Goal: Task Accomplishment & Management: Manage account settings

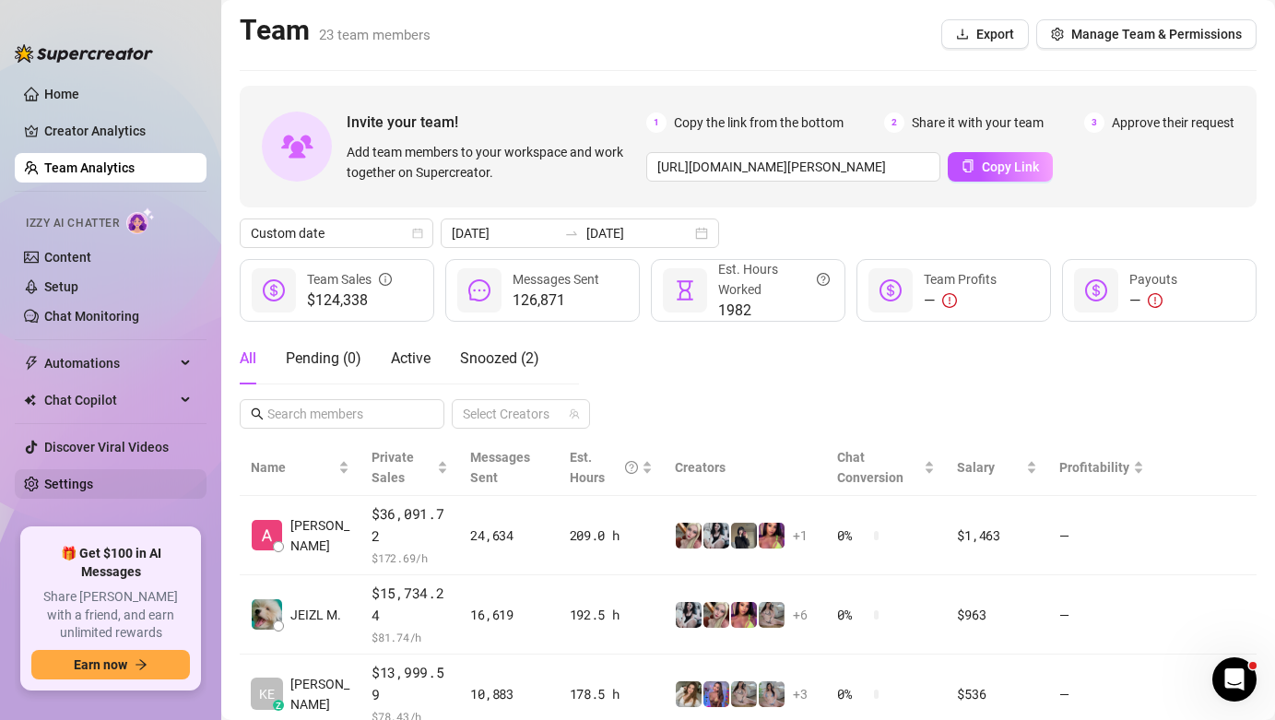
scroll to position [366, 0]
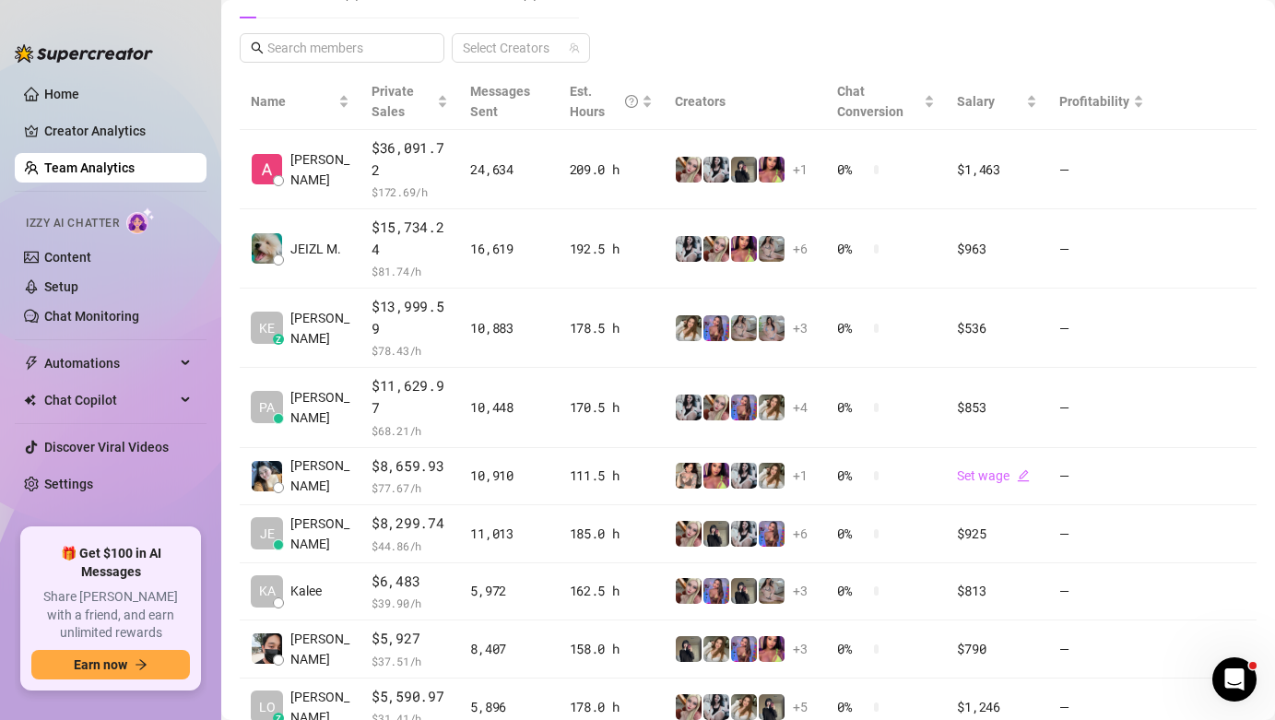
click at [148, 501] on ul "Home Creator Analytics Team Analytics Izzy AI Chatter Content Setup Chat Monito…" at bounding box center [111, 296] width 192 height 449
click at [93, 477] on link "Settings" at bounding box center [68, 484] width 49 height 15
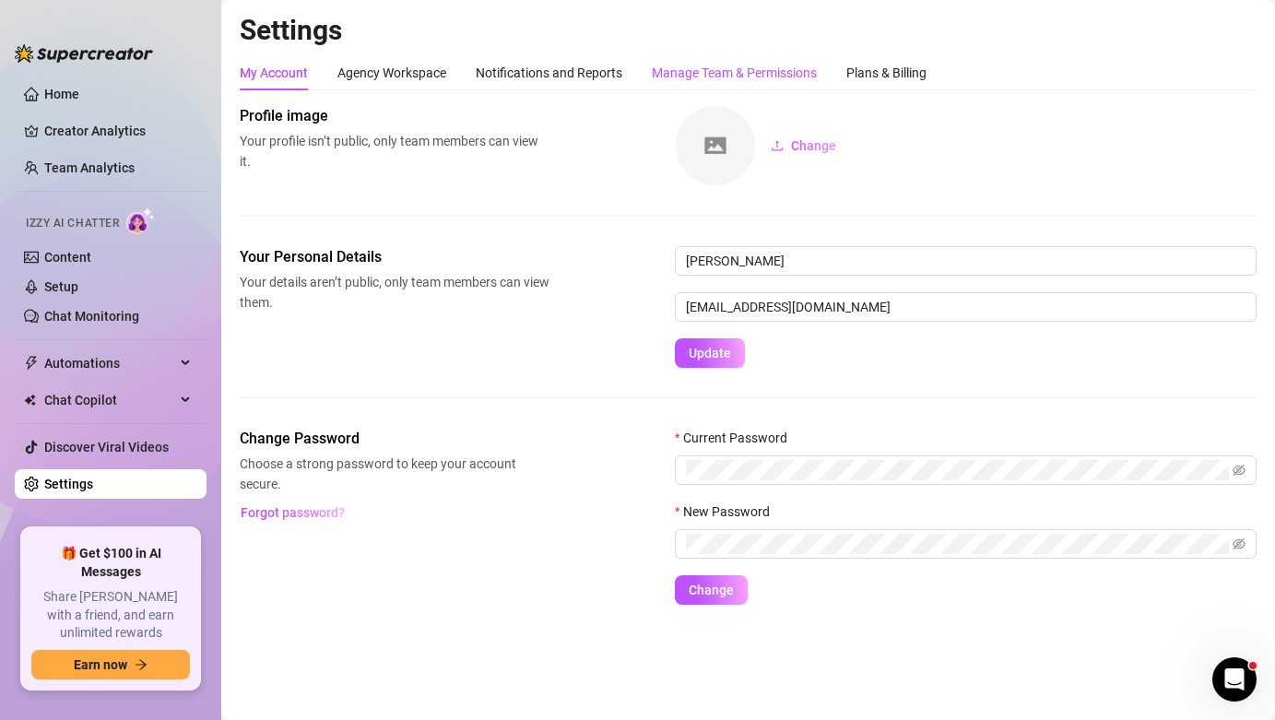
click at [735, 78] on div "Manage Team & Permissions" at bounding box center [734, 73] width 165 height 20
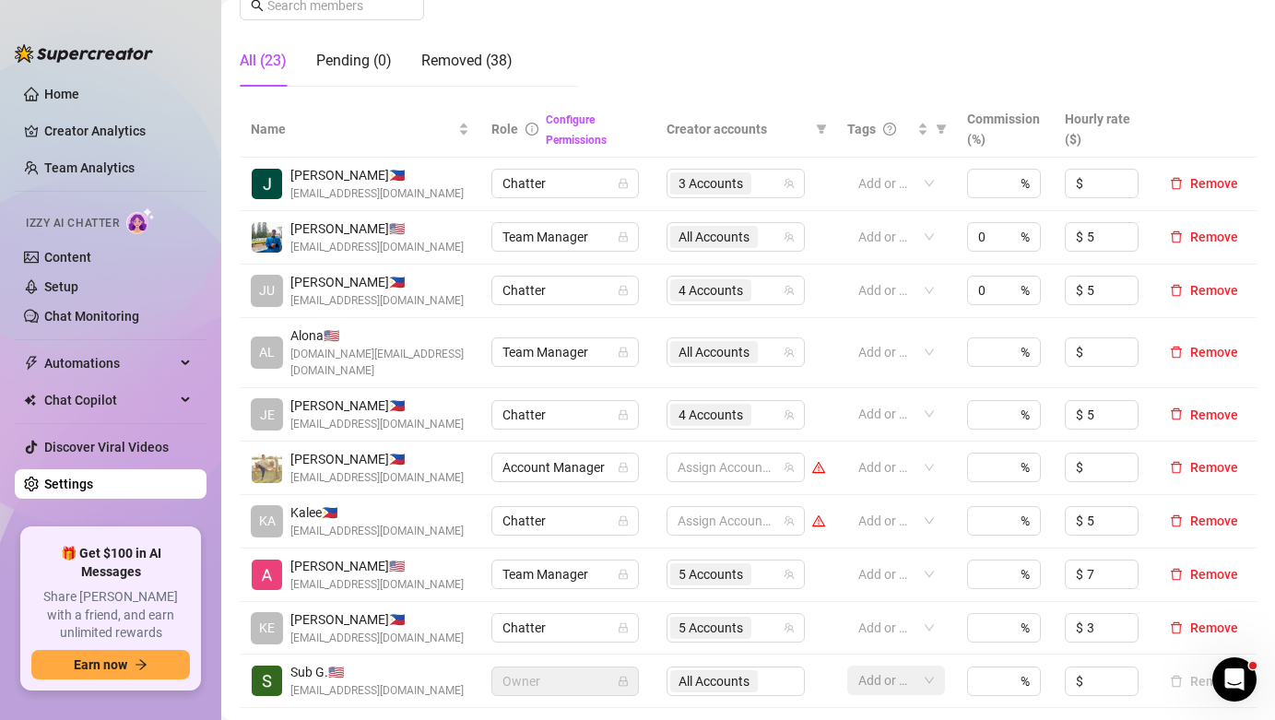
scroll to position [325, 0]
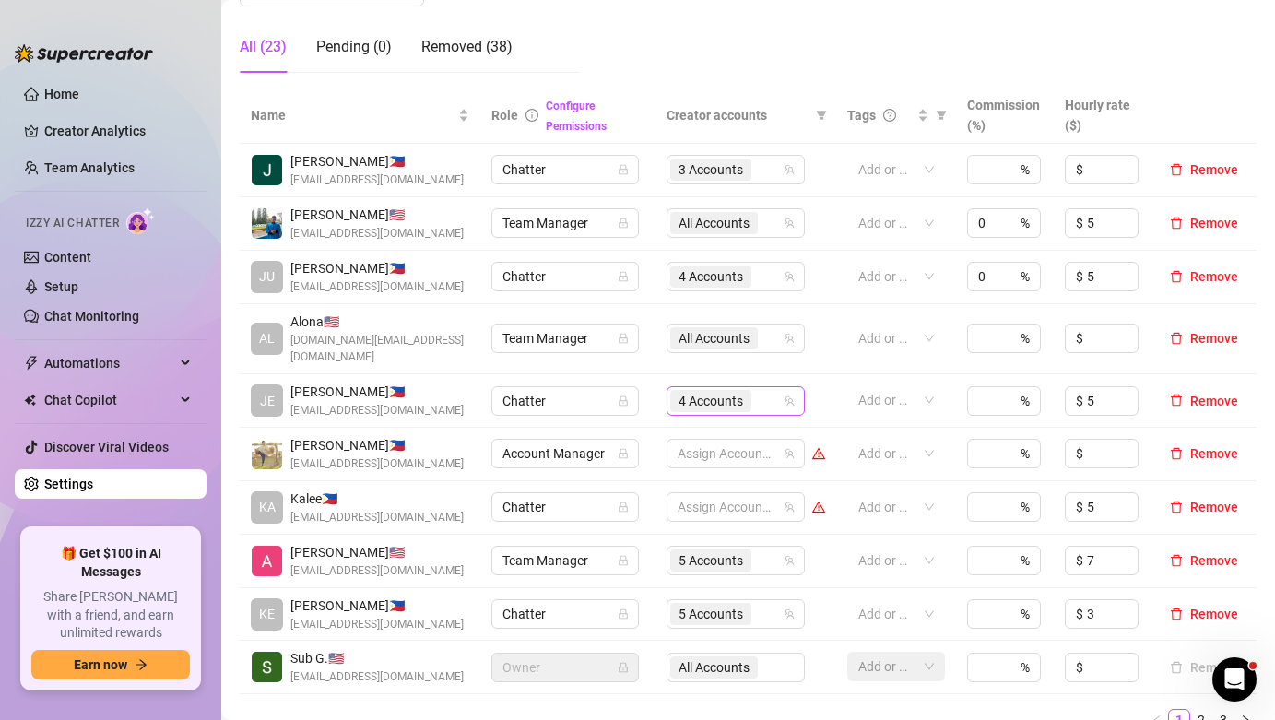
click at [740, 391] on span "4 Accounts" at bounding box center [710, 401] width 65 height 20
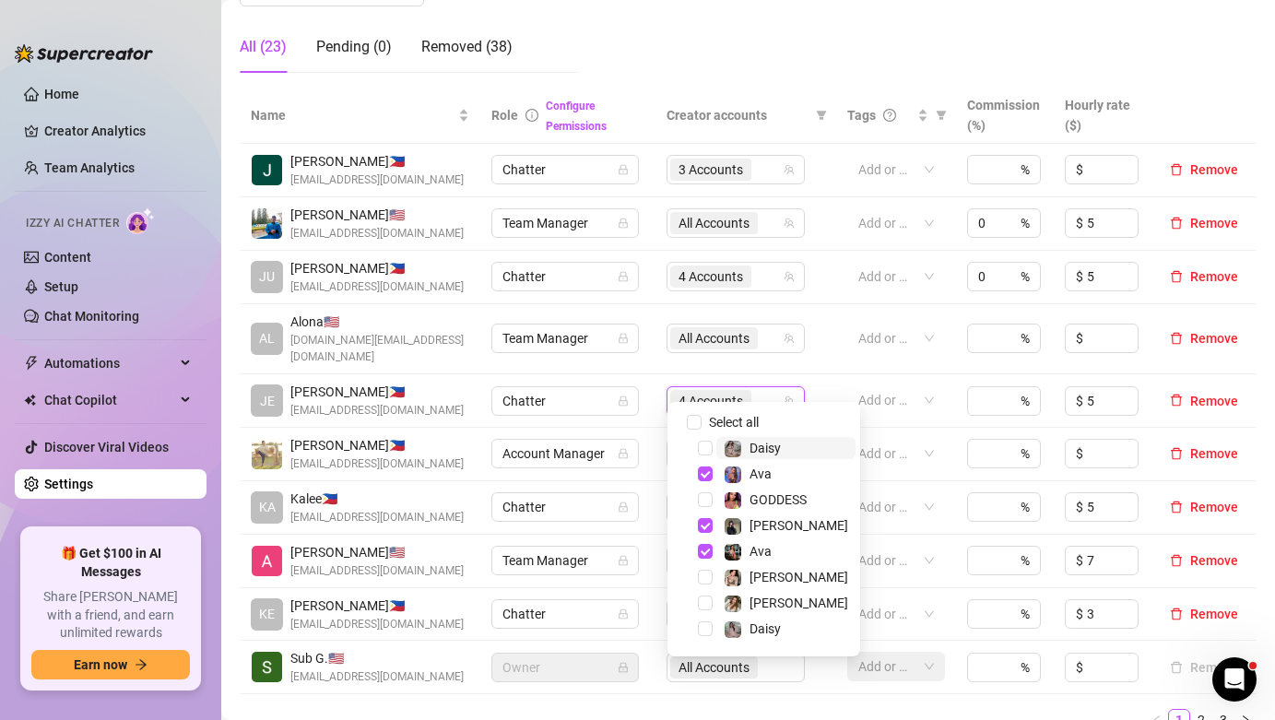
click at [767, 441] on span "Daisy" at bounding box center [764, 448] width 31 height 15
click at [779, 527] on span "[PERSON_NAME]" at bounding box center [785, 525] width 139 height 22
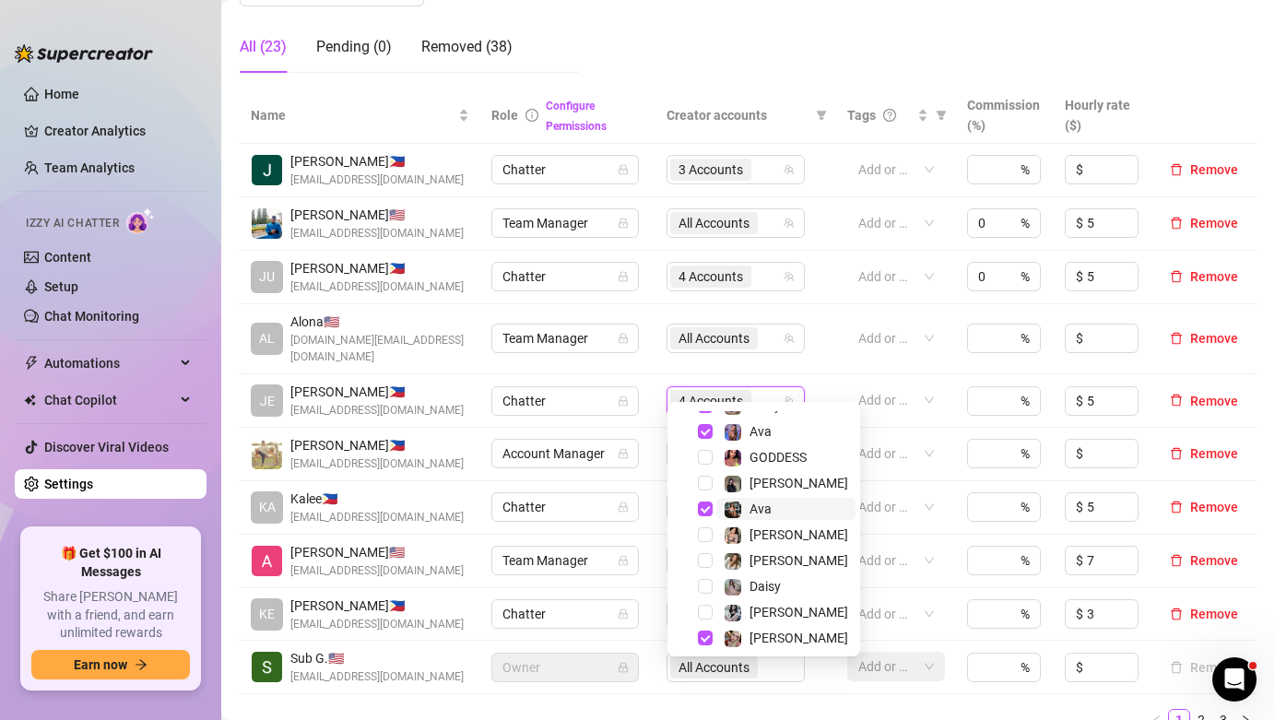
scroll to position [48, 0]
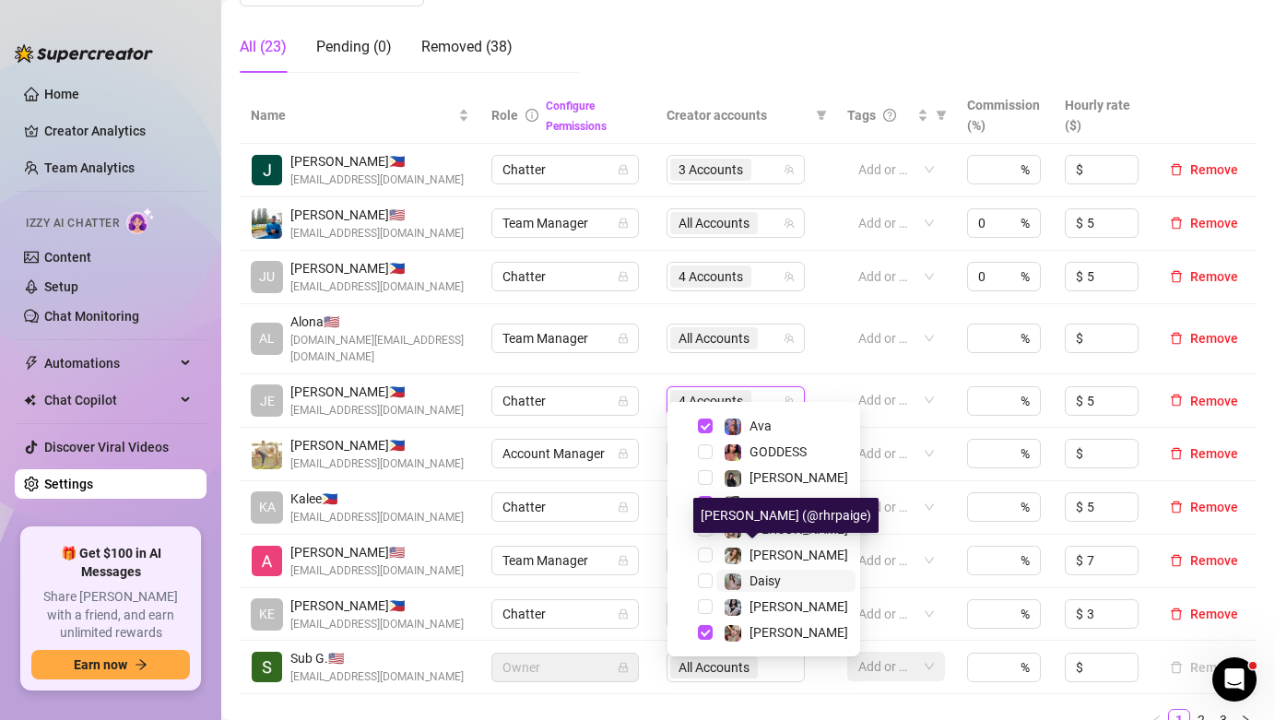
click at [777, 578] on span "Daisy" at bounding box center [764, 580] width 31 height 15
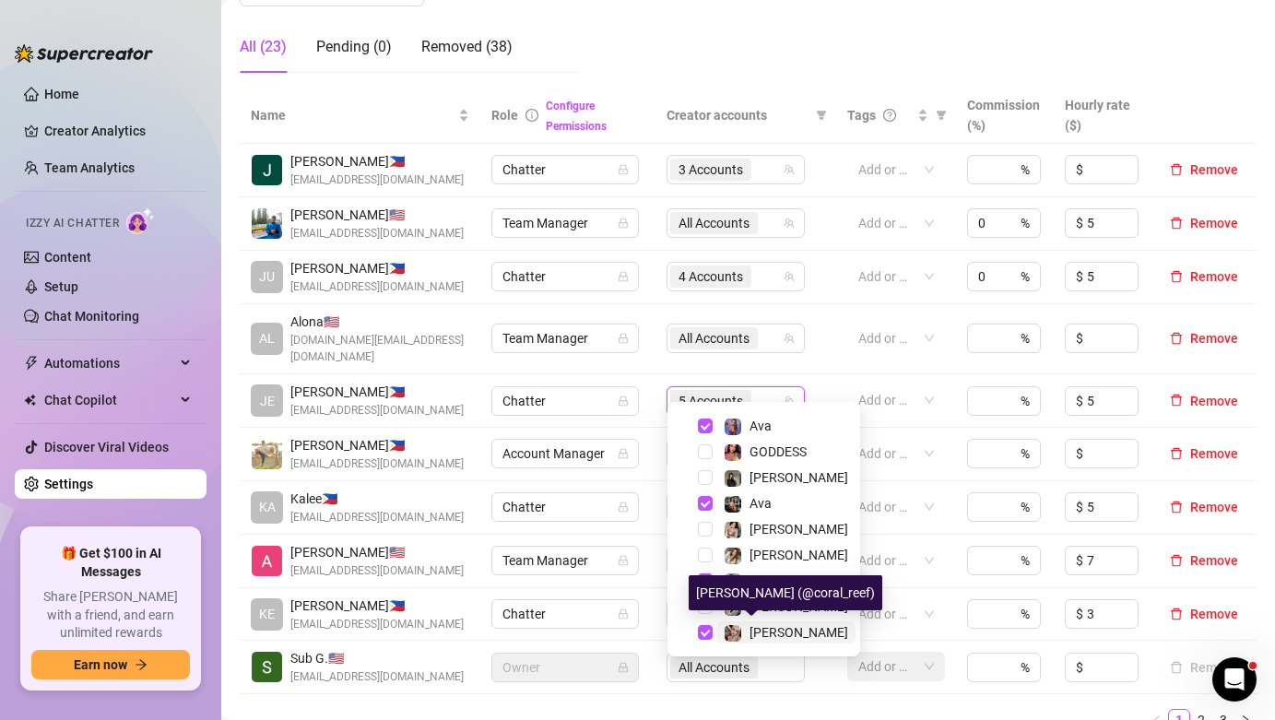
click at [776, 628] on span "[PERSON_NAME]" at bounding box center [798, 632] width 99 height 15
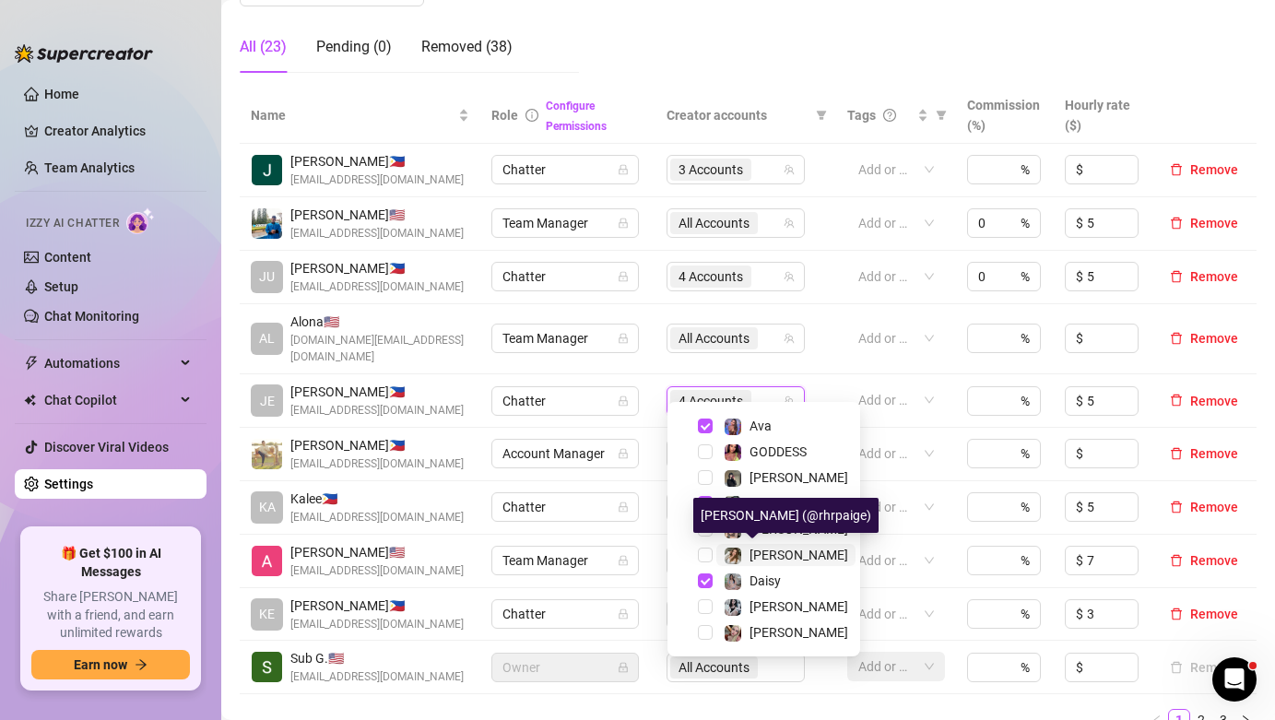
click at [780, 556] on span "[PERSON_NAME]" at bounding box center [798, 555] width 99 height 15
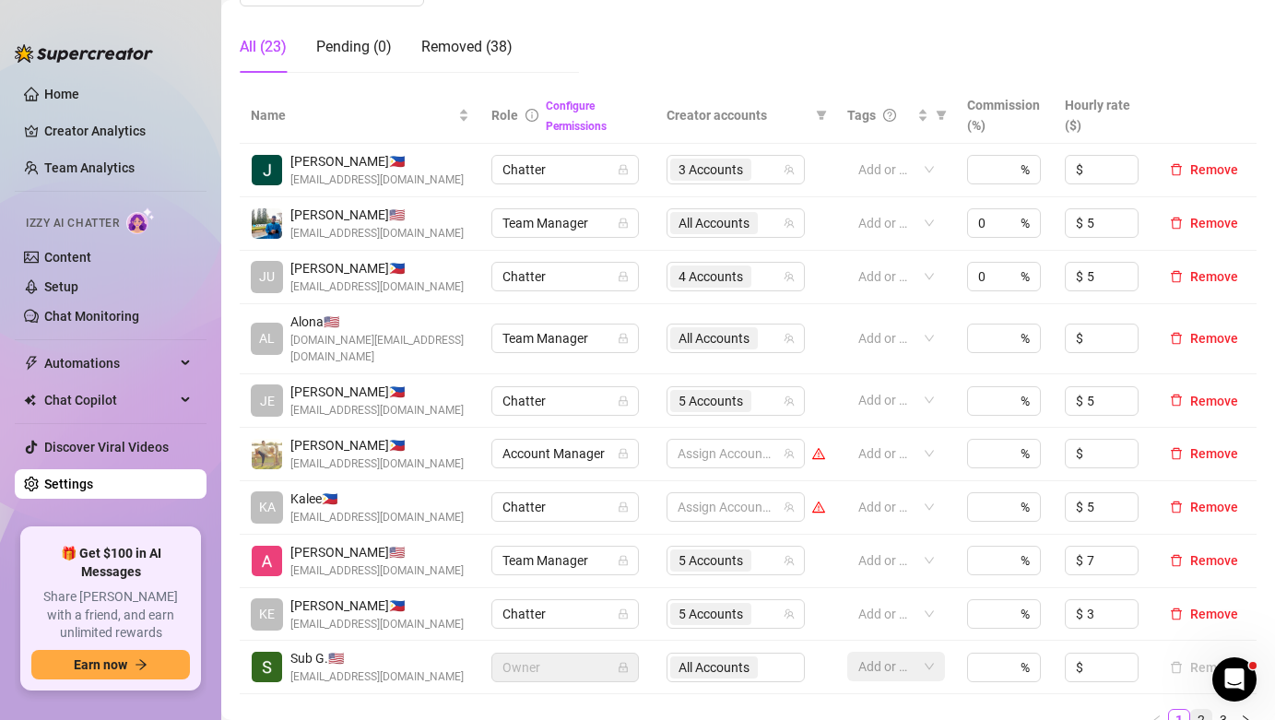
click at [1196, 710] on link "2" at bounding box center [1201, 720] width 20 height 20
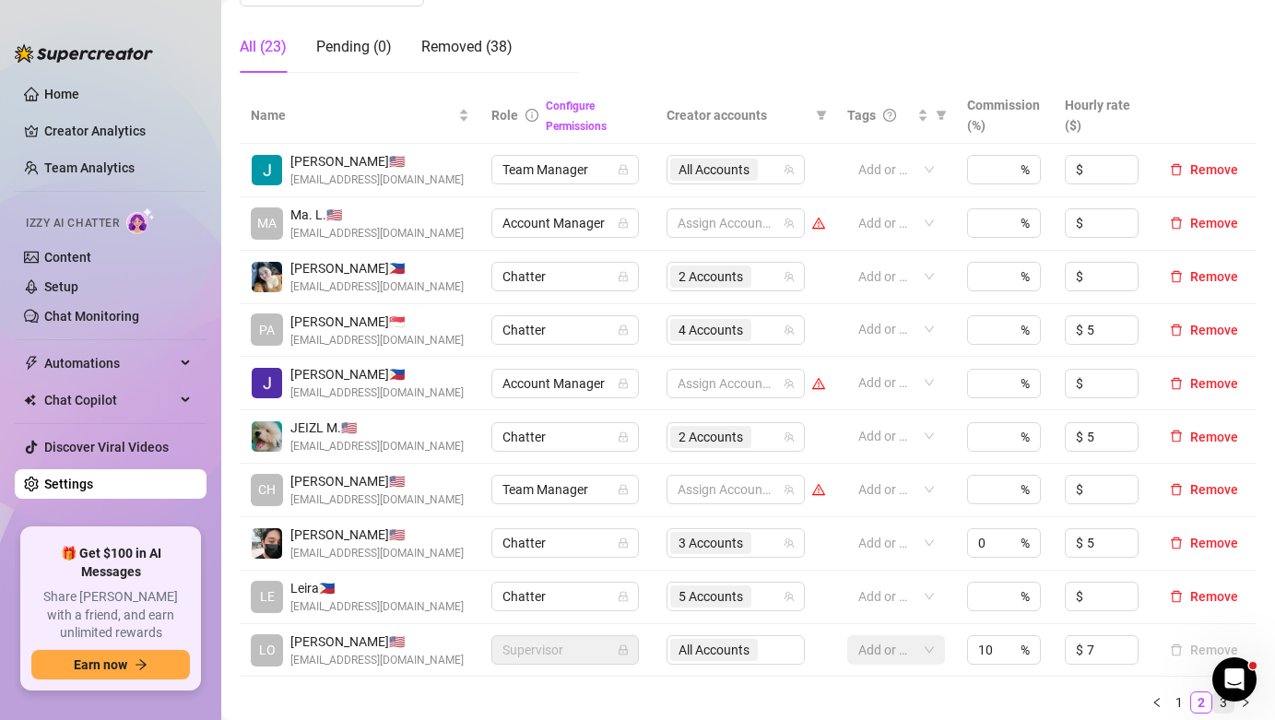
click at [1219, 713] on link "3" at bounding box center [1223, 702] width 20 height 20
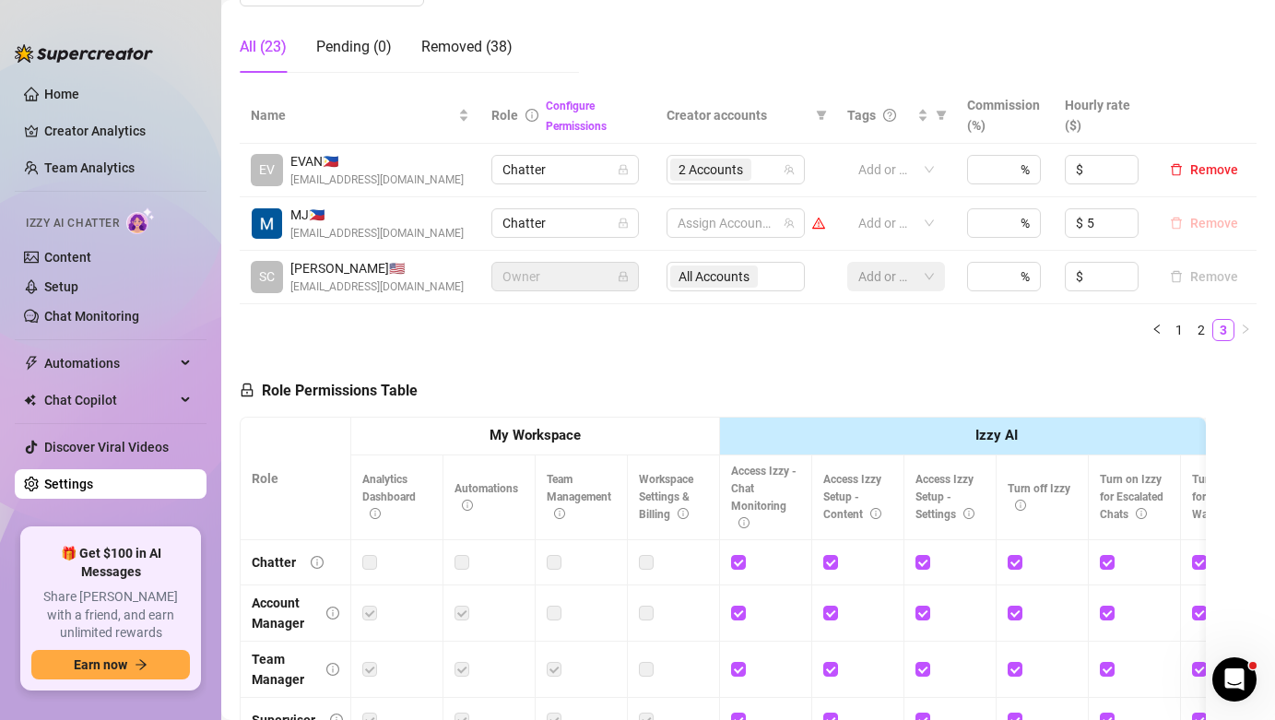
click at [1195, 223] on span "Remove" at bounding box center [1214, 223] width 48 height 15
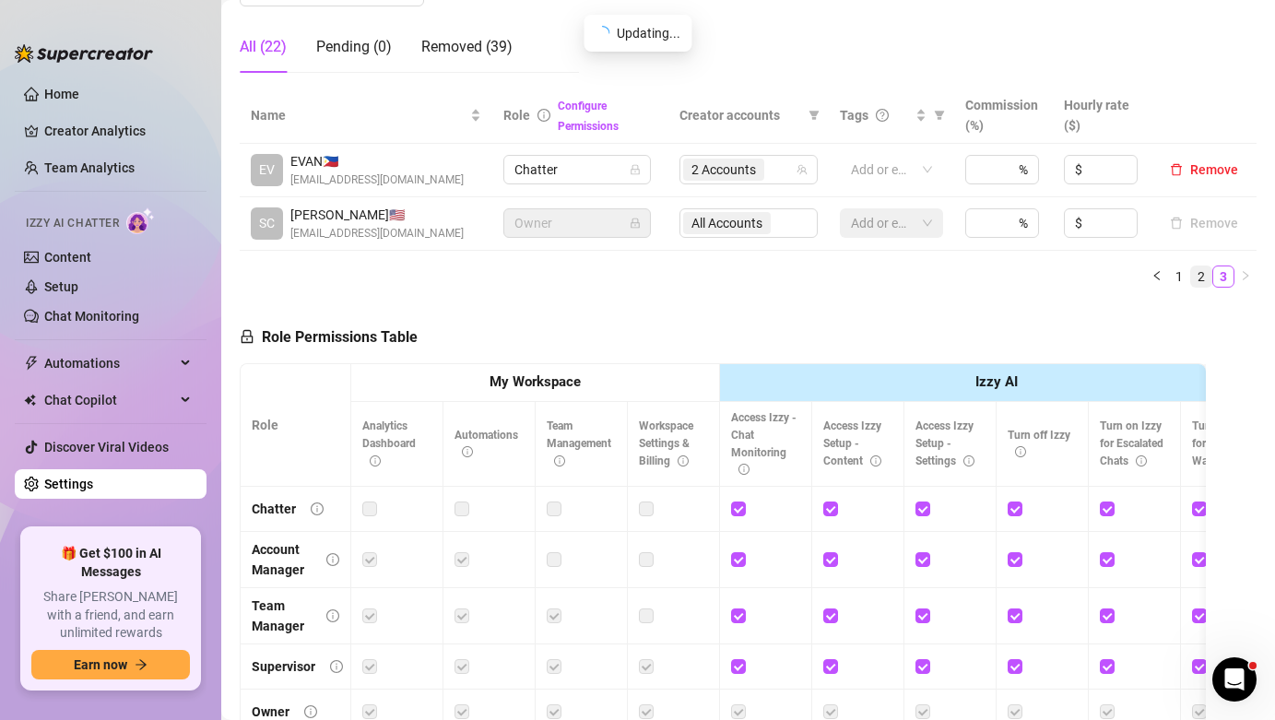
click at [1205, 266] on link "2" at bounding box center [1201, 276] width 20 height 20
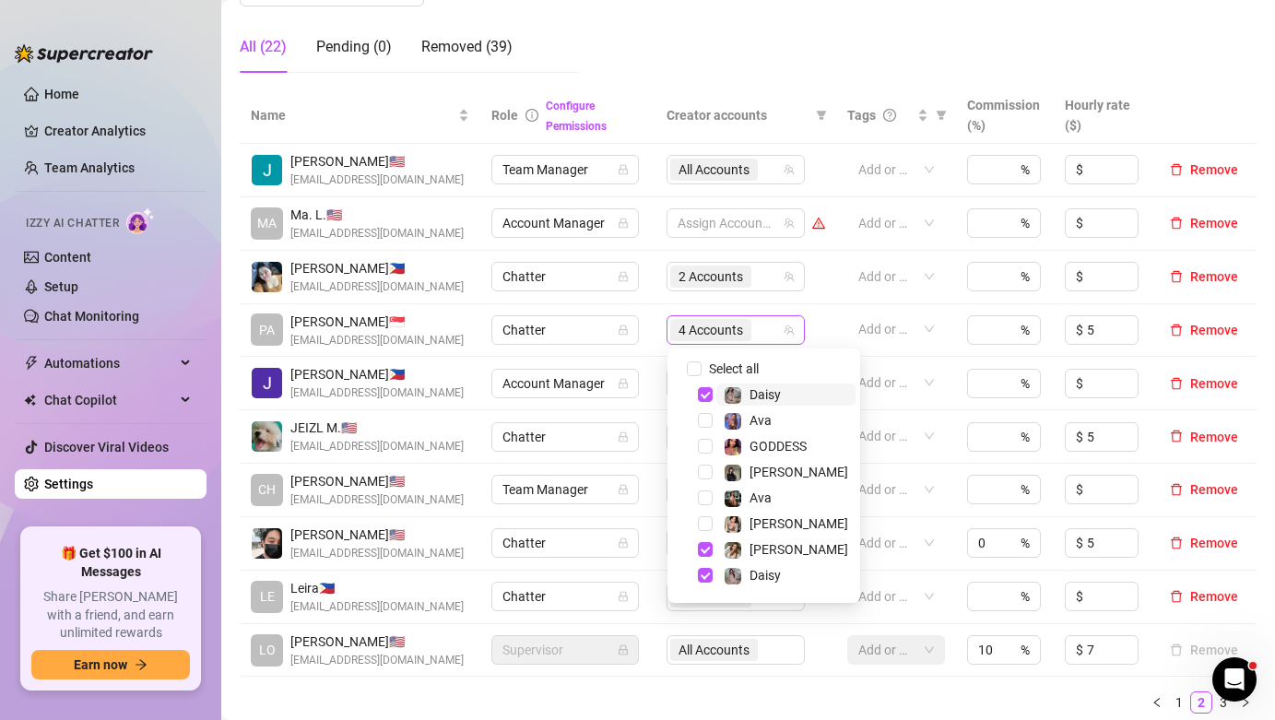
click at [689, 336] on span "4 Accounts" at bounding box center [710, 330] width 65 height 20
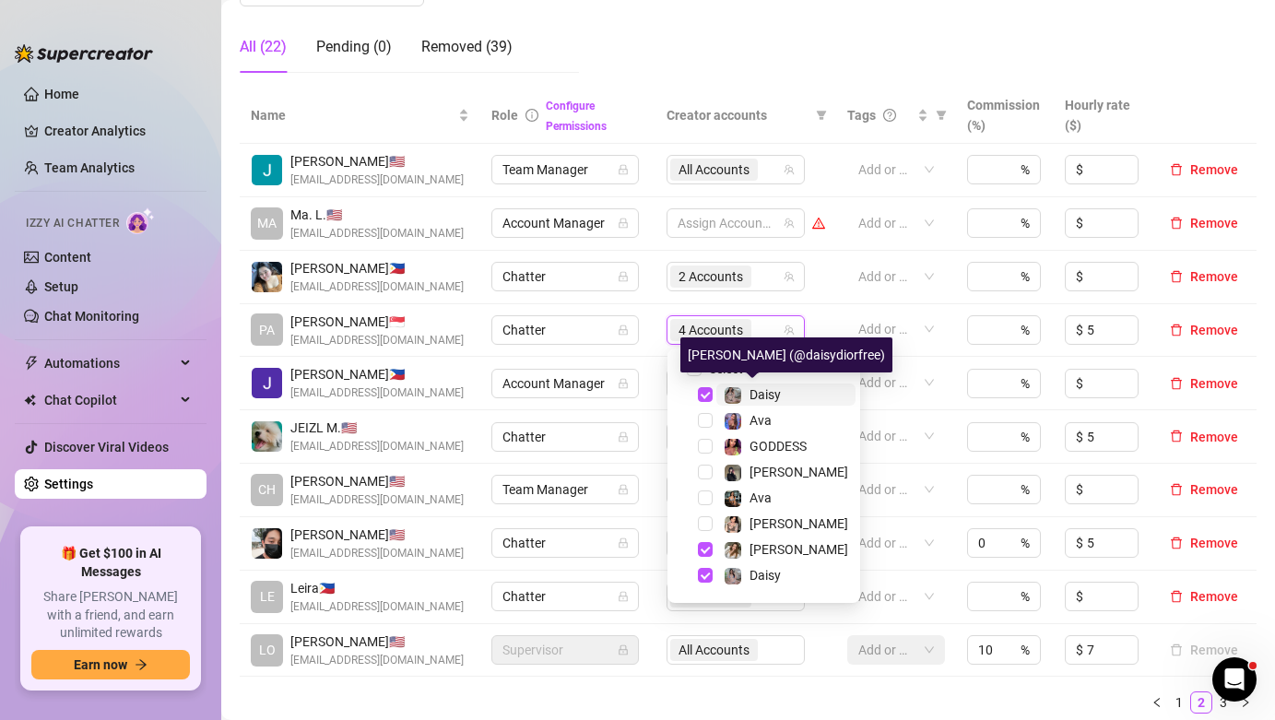
click at [748, 390] on div "Daisy" at bounding box center [752, 394] width 57 height 22
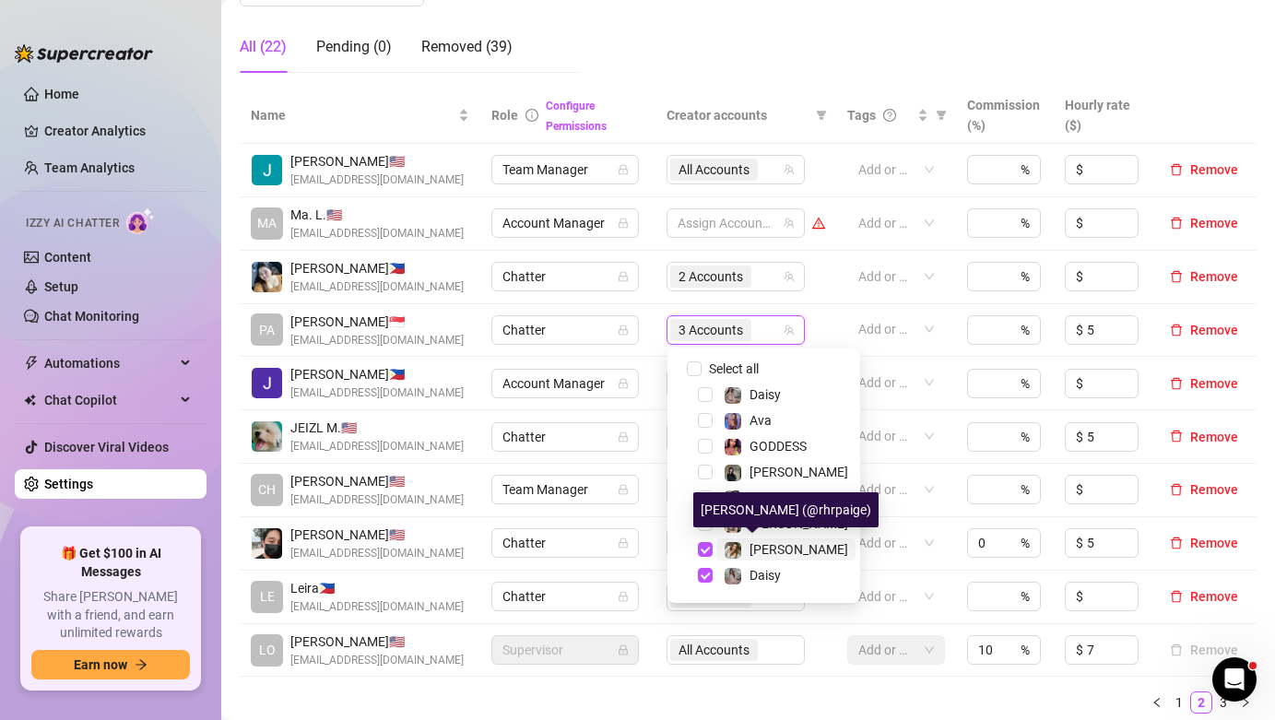
click at [766, 547] on span "[PERSON_NAME]" at bounding box center [798, 549] width 99 height 15
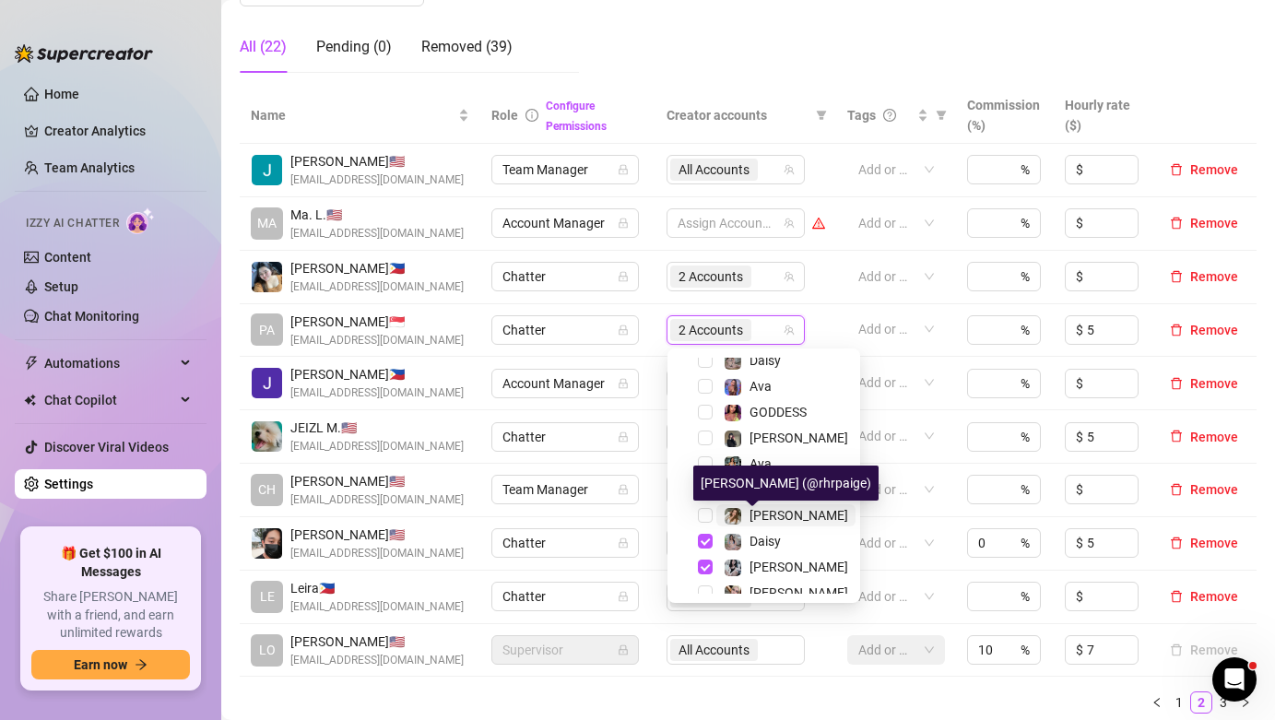
scroll to position [37, 0]
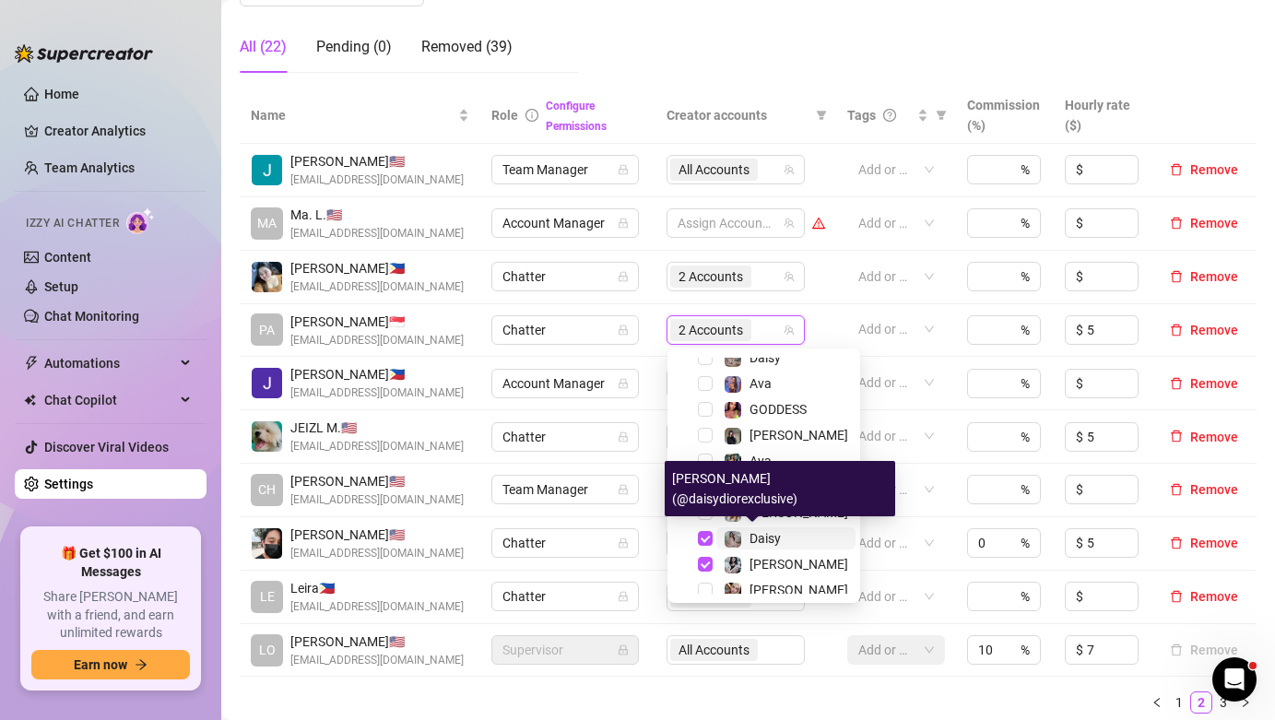
click at [772, 545] on span "Daisy" at bounding box center [764, 538] width 31 height 15
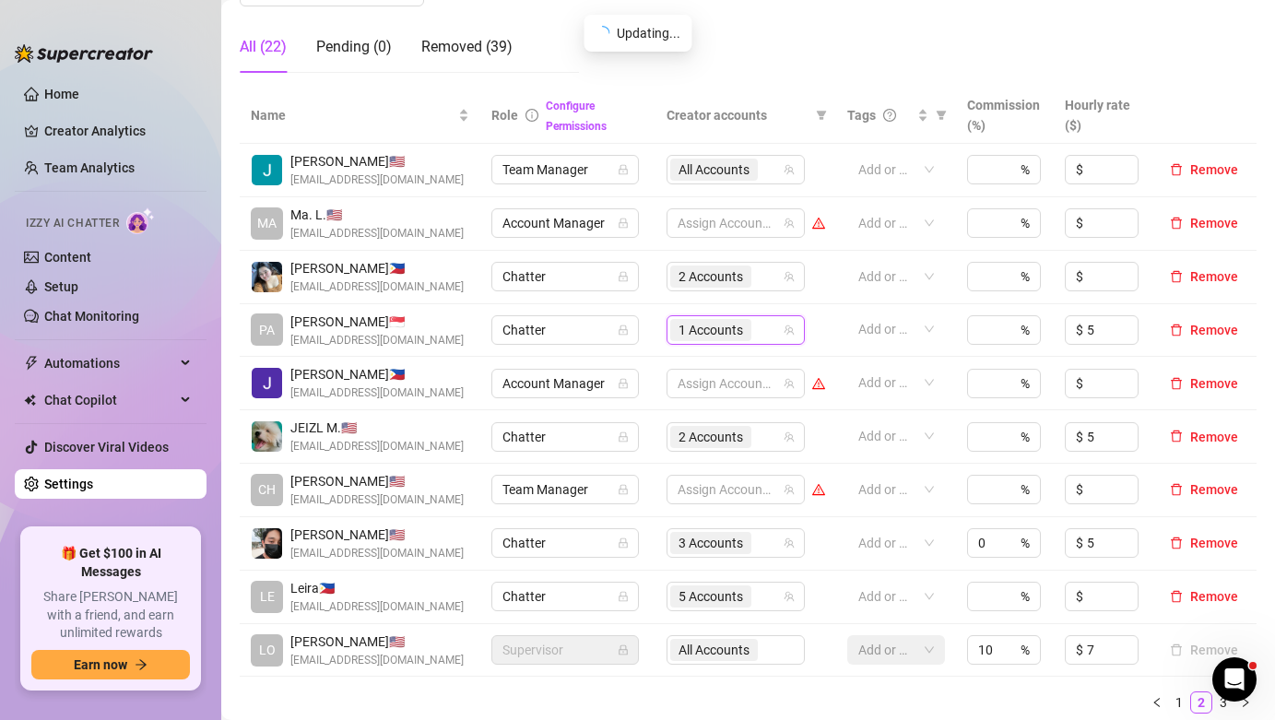
click at [717, 328] on span "1 Accounts" at bounding box center [710, 330] width 65 height 20
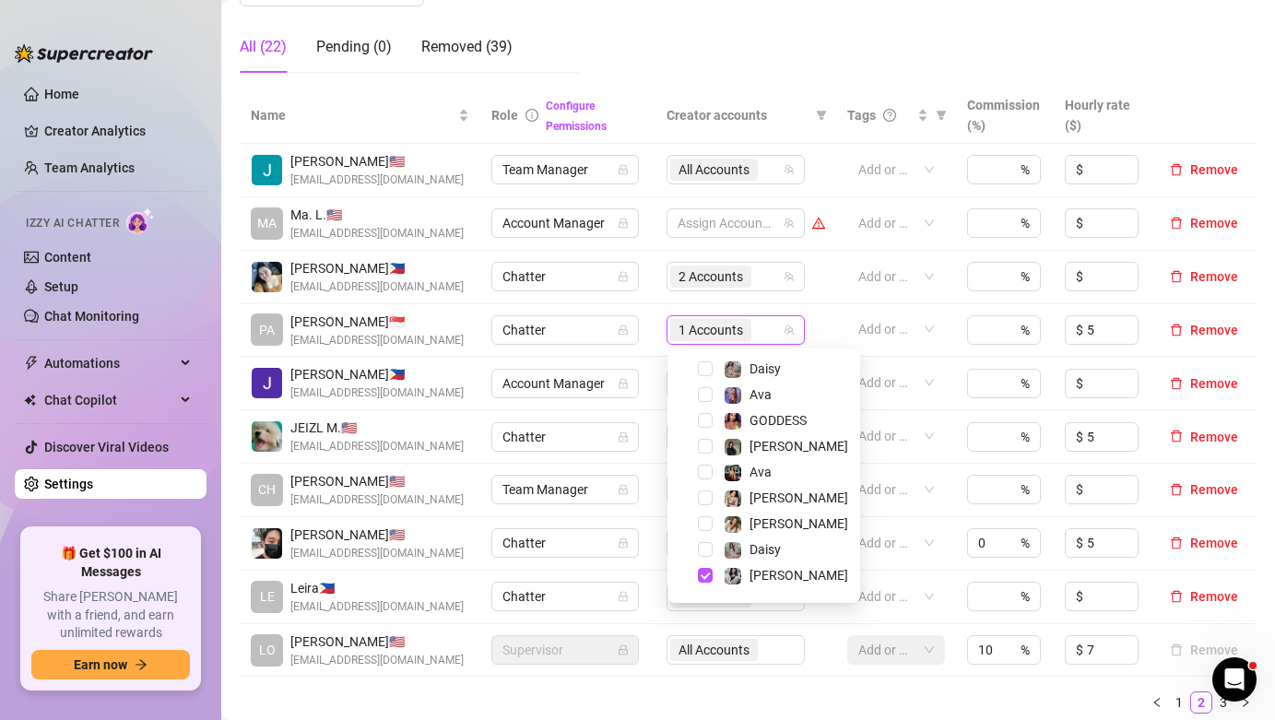
click at [770, 92] on th "Creator accounts" at bounding box center [745, 116] width 181 height 56
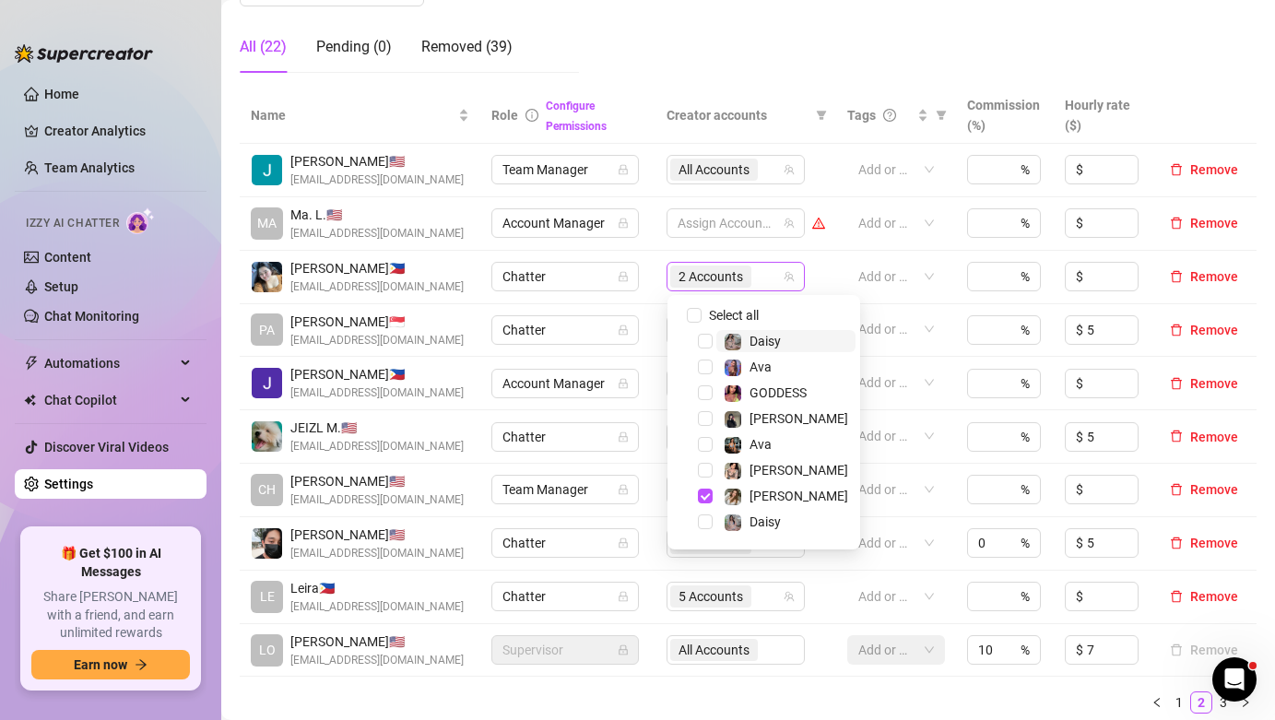
click at [747, 273] on span "2 Accounts" at bounding box center [710, 276] width 81 height 22
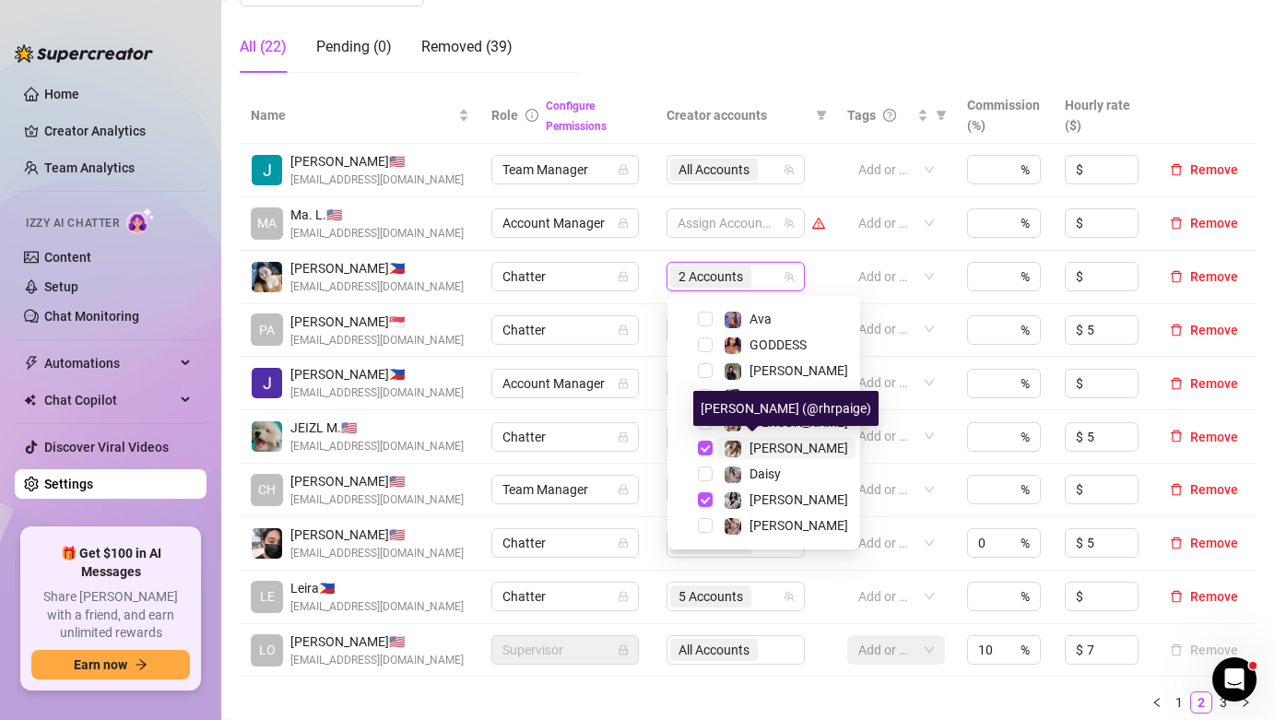
click at [764, 449] on span "[PERSON_NAME]" at bounding box center [798, 448] width 99 height 15
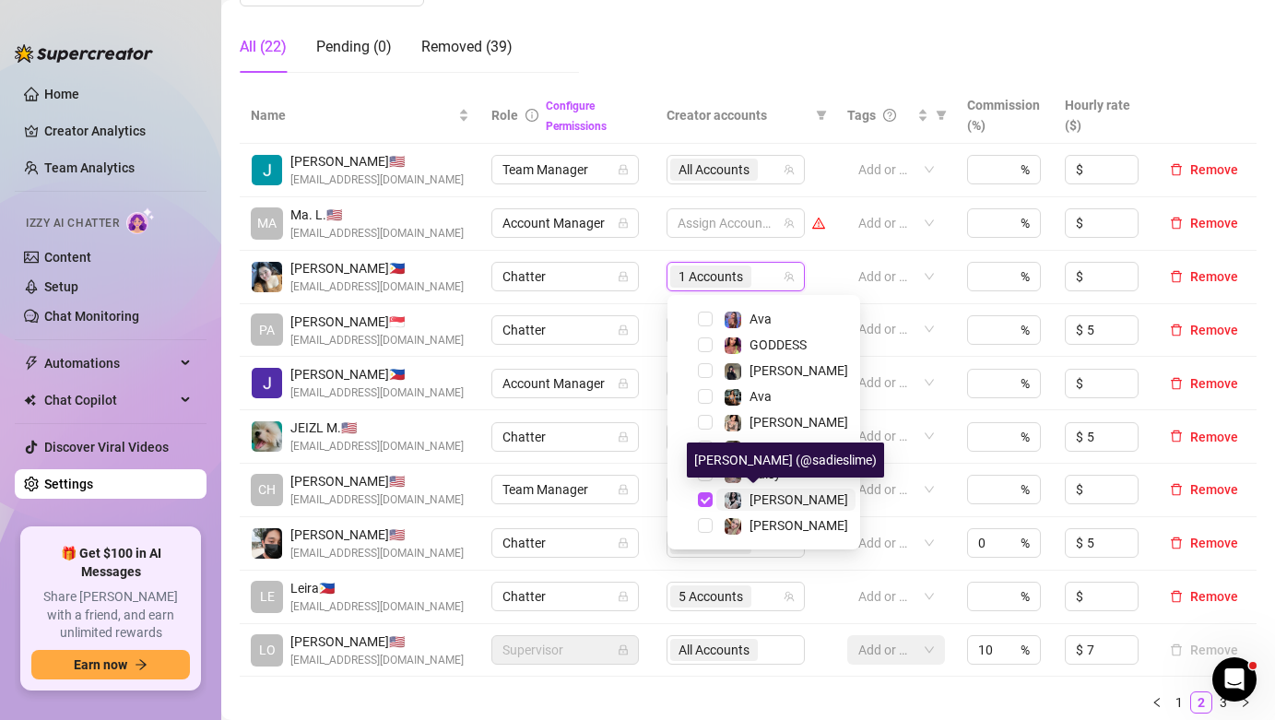
click at [764, 499] on span "[PERSON_NAME]" at bounding box center [798, 499] width 99 height 15
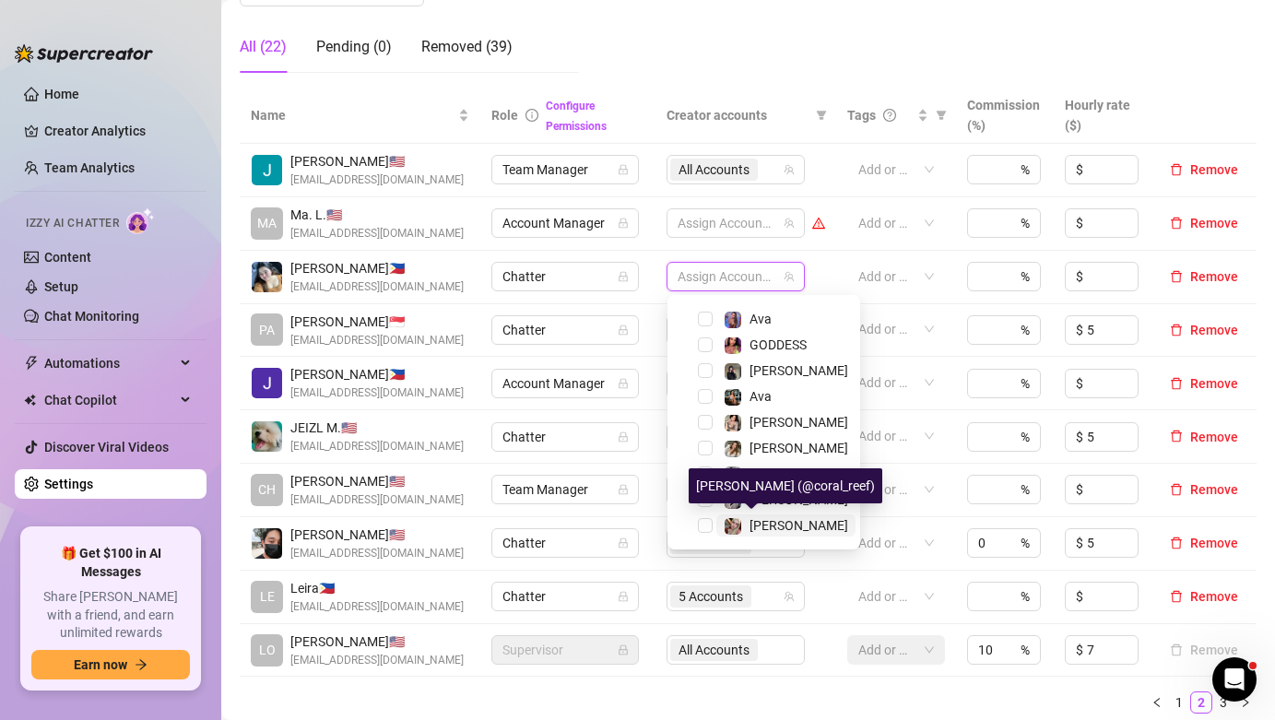
click at [766, 525] on span "[PERSON_NAME]" at bounding box center [798, 525] width 99 height 15
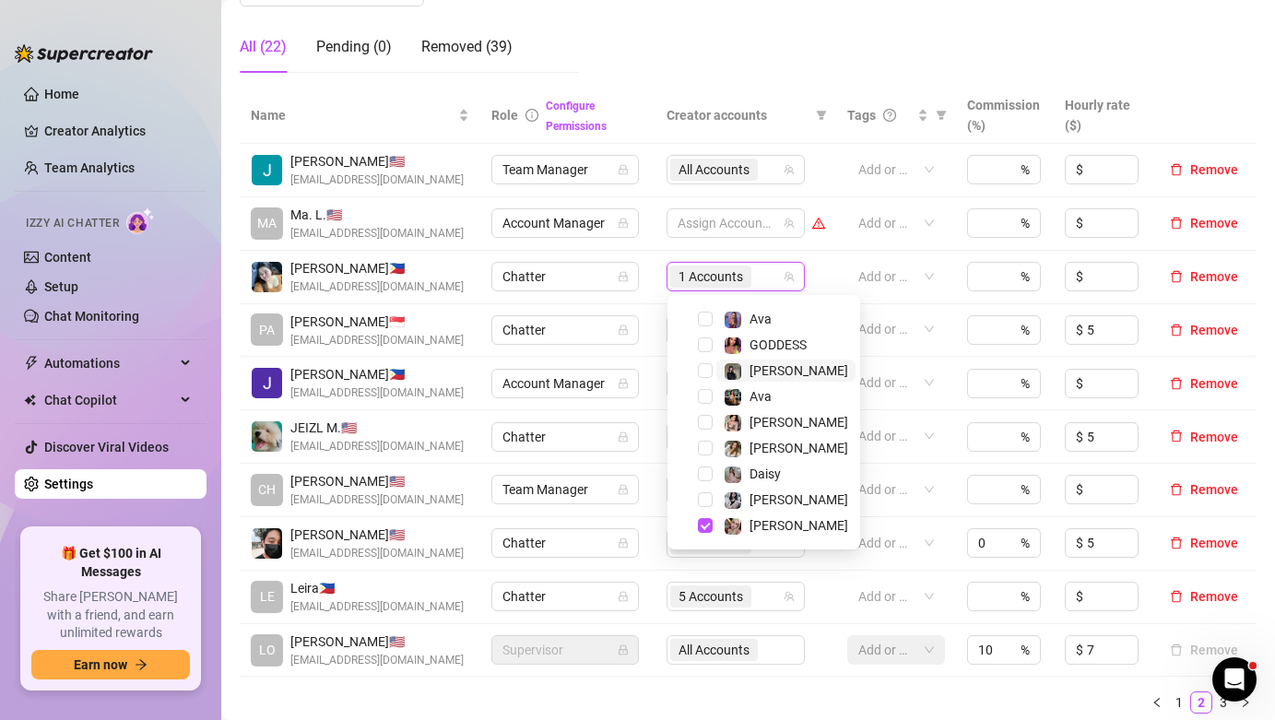
click at [780, 376] on span "[PERSON_NAME]" at bounding box center [785, 370] width 139 height 22
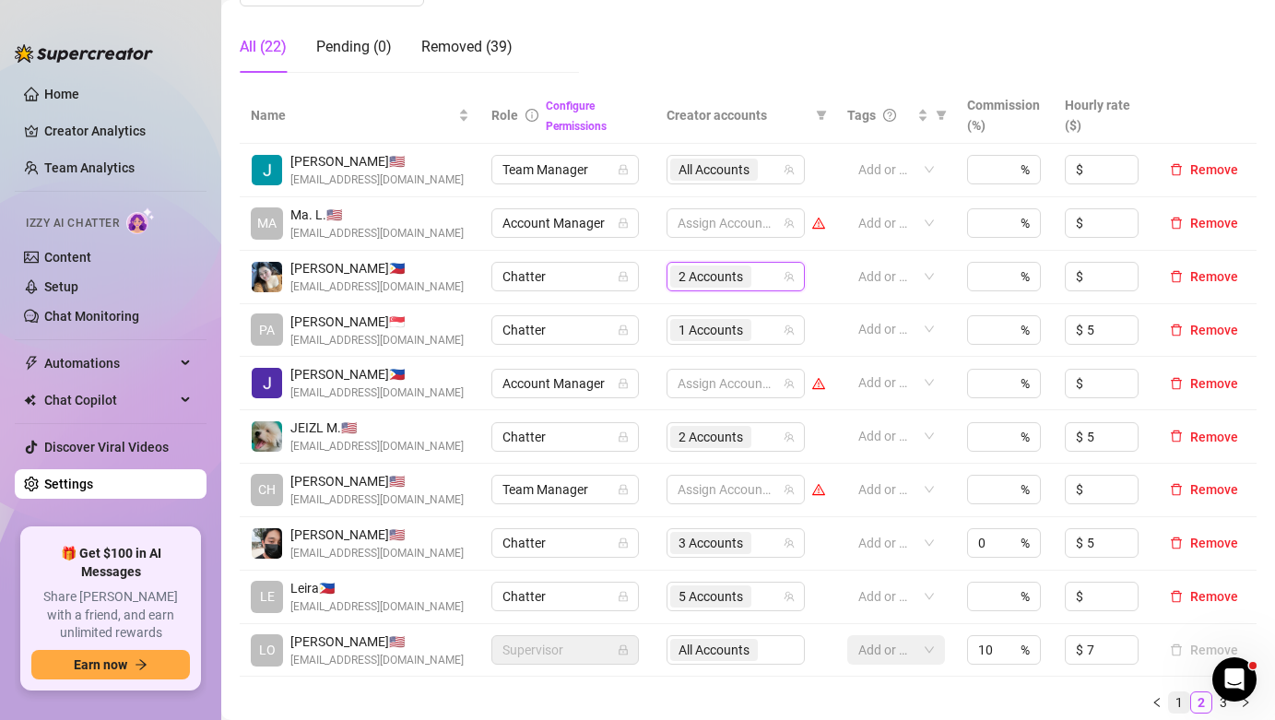
click at [1180, 710] on link "1" at bounding box center [1179, 702] width 20 height 20
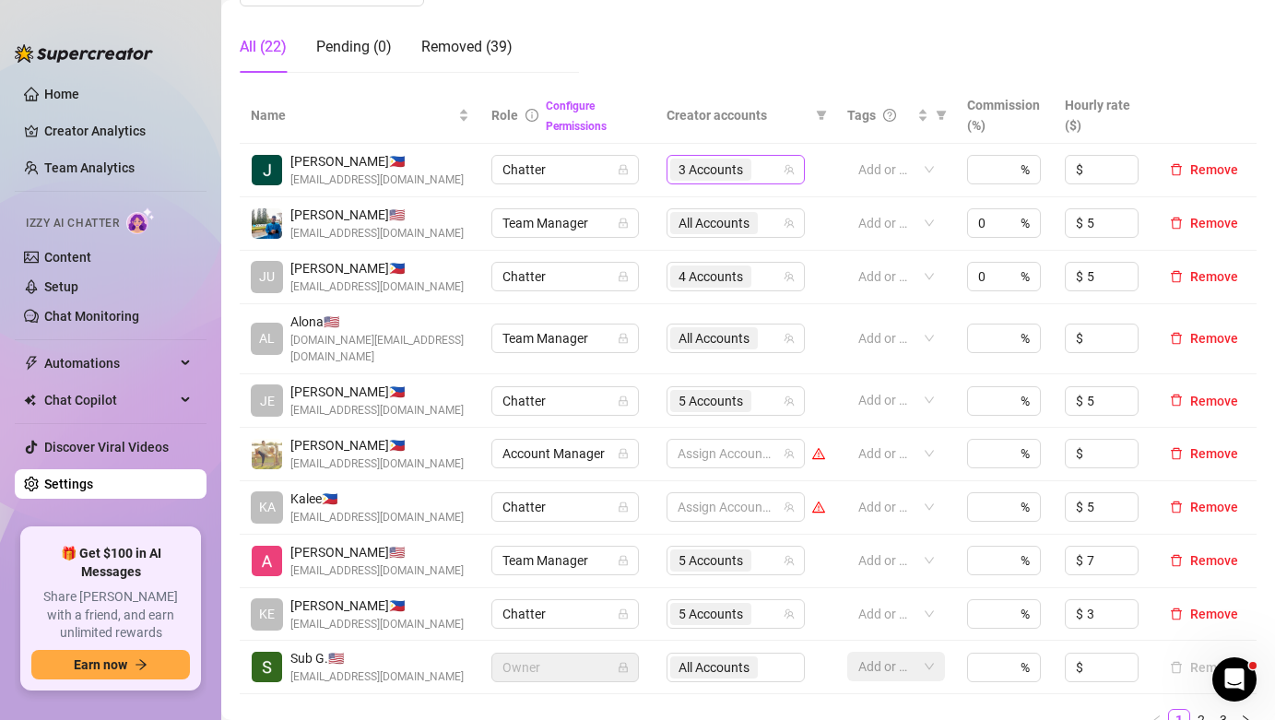
click at [747, 163] on span "3 Accounts" at bounding box center [710, 170] width 81 height 22
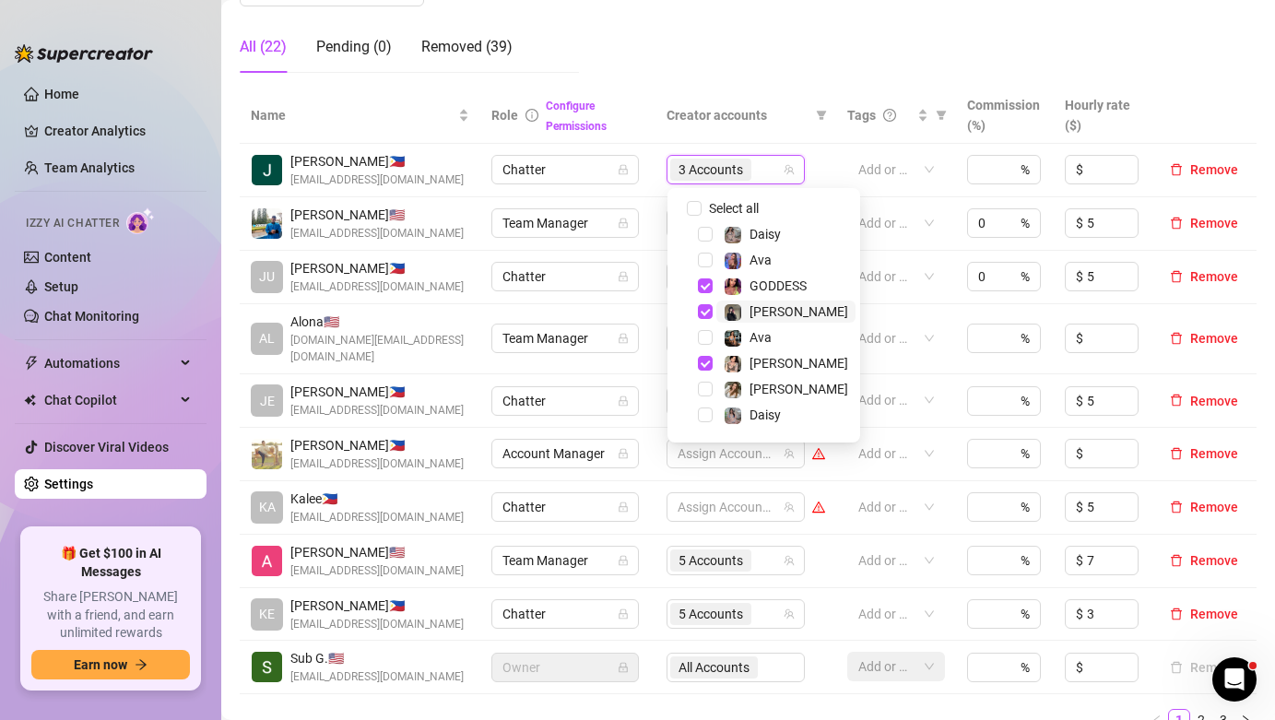
click at [769, 312] on span "[PERSON_NAME]" at bounding box center [798, 311] width 99 height 15
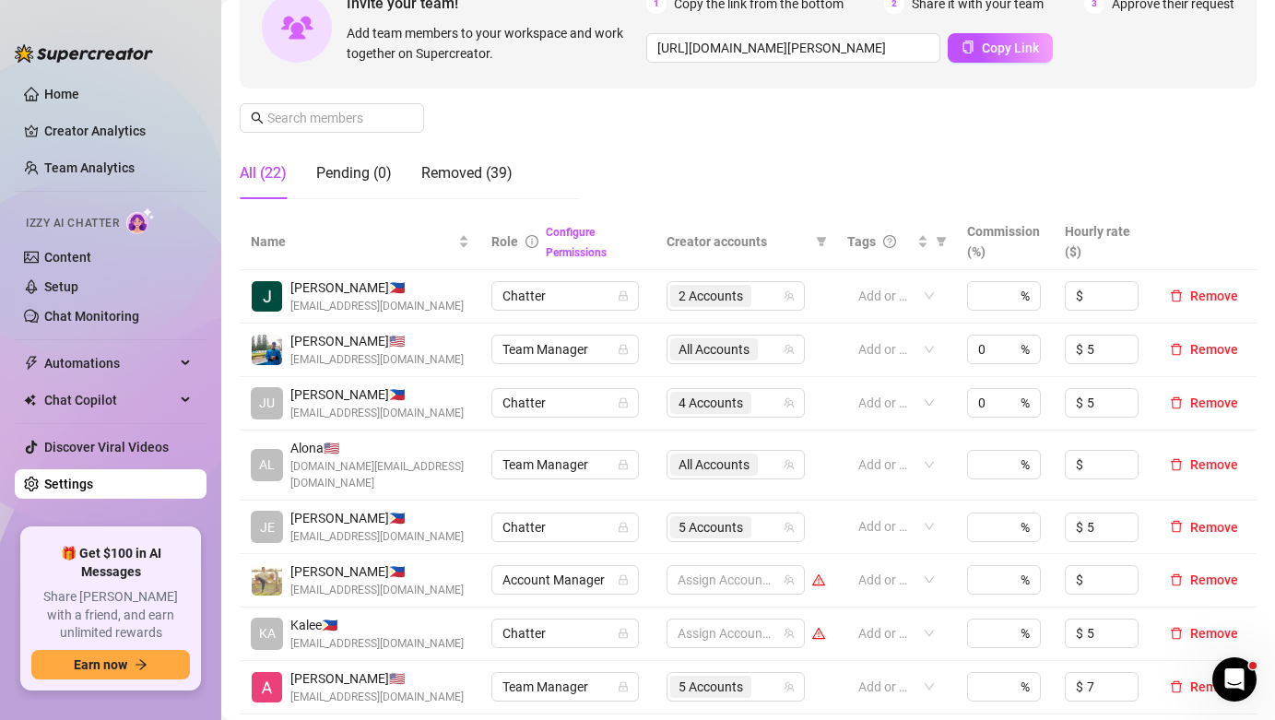
scroll to position [0, 0]
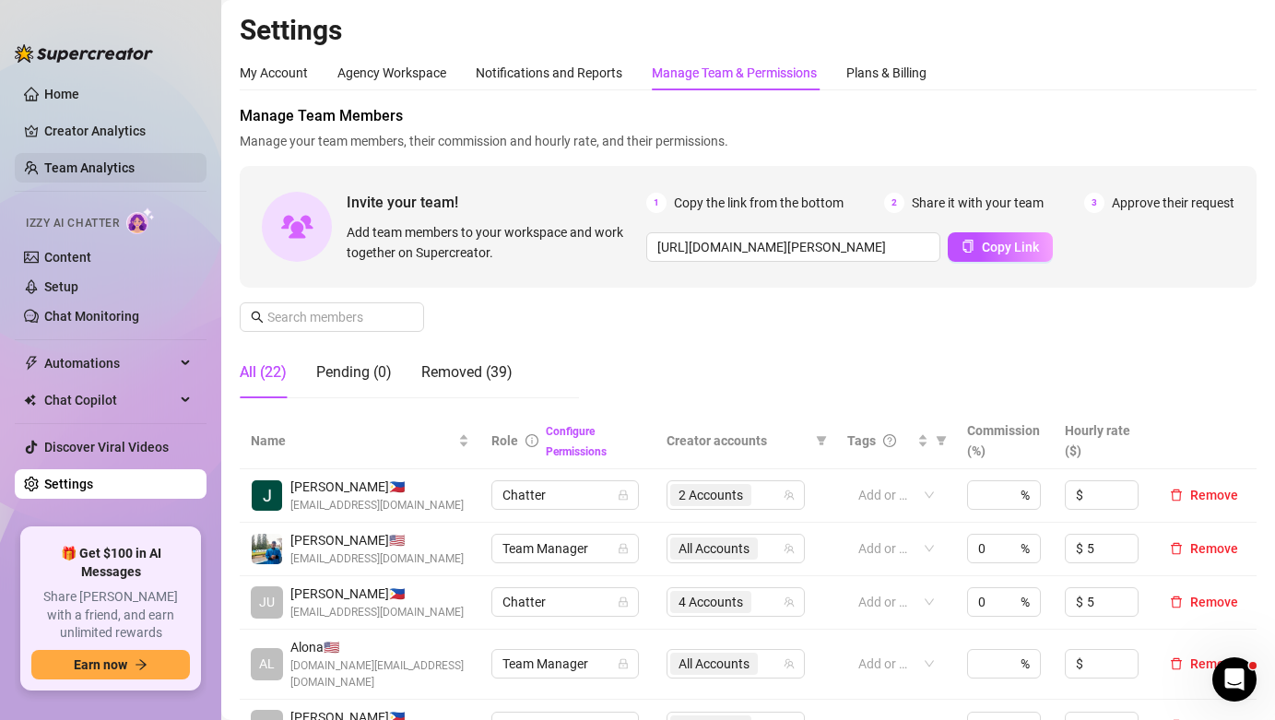
click at [135, 171] on link "Team Analytics" at bounding box center [89, 167] width 90 height 15
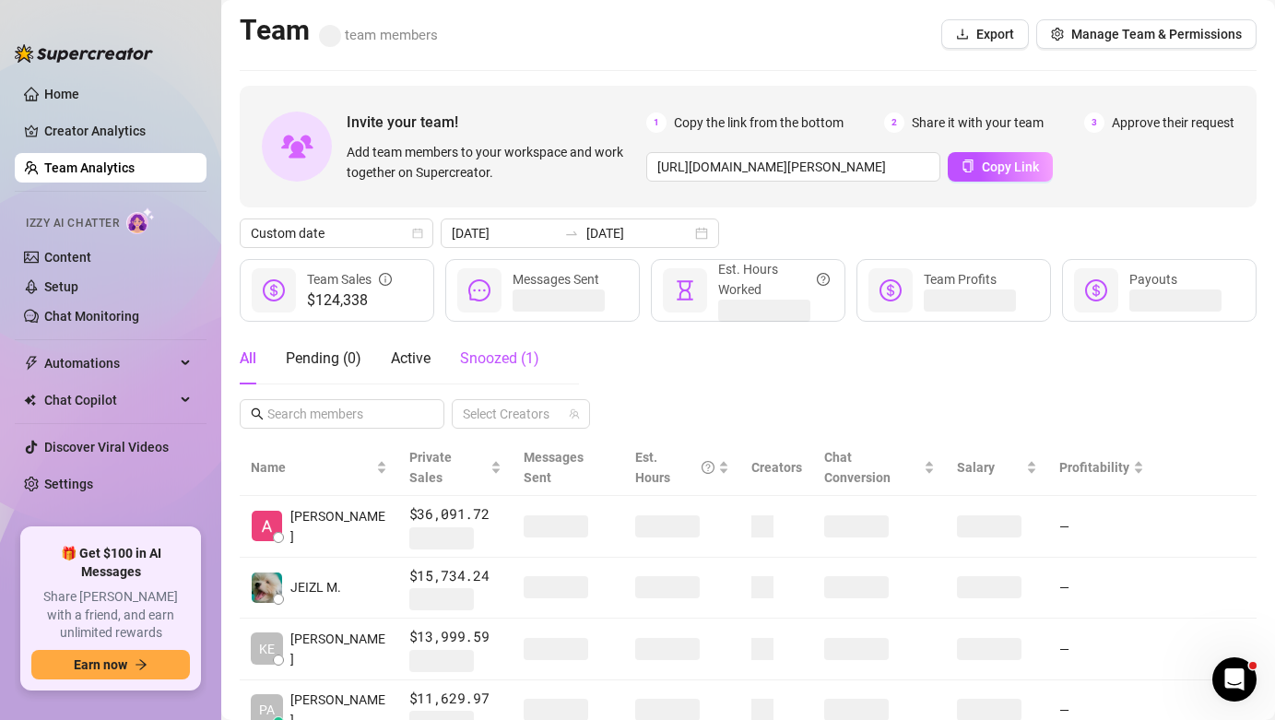
click at [510, 355] on span "Snoozed ( 1 )" at bounding box center [499, 358] width 79 height 18
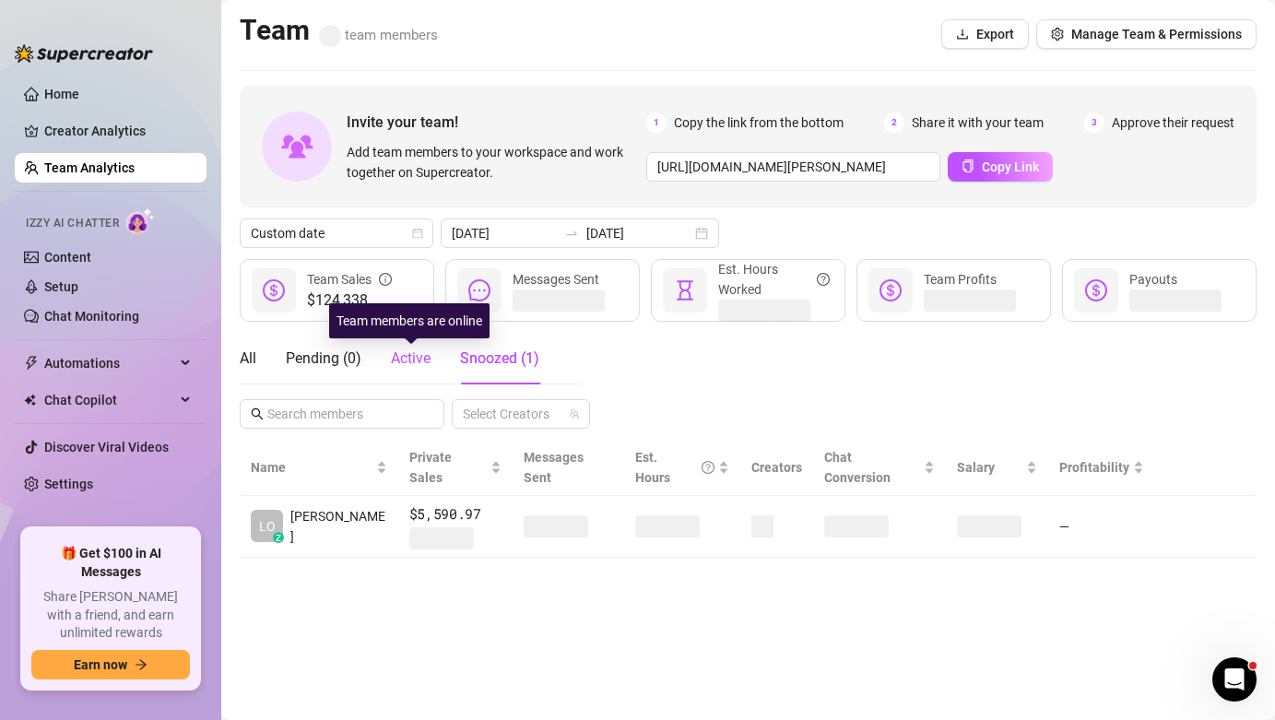
click at [410, 366] on span "Active" at bounding box center [411, 358] width 40 height 18
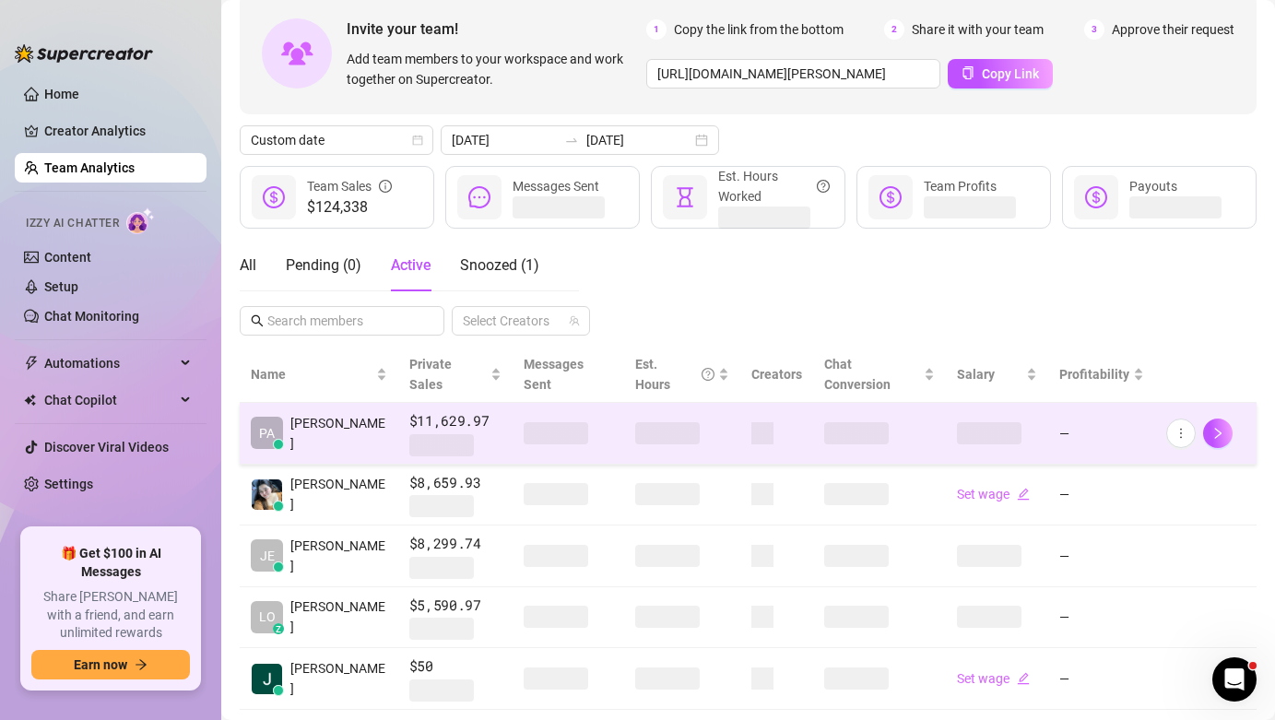
scroll to position [118, 0]
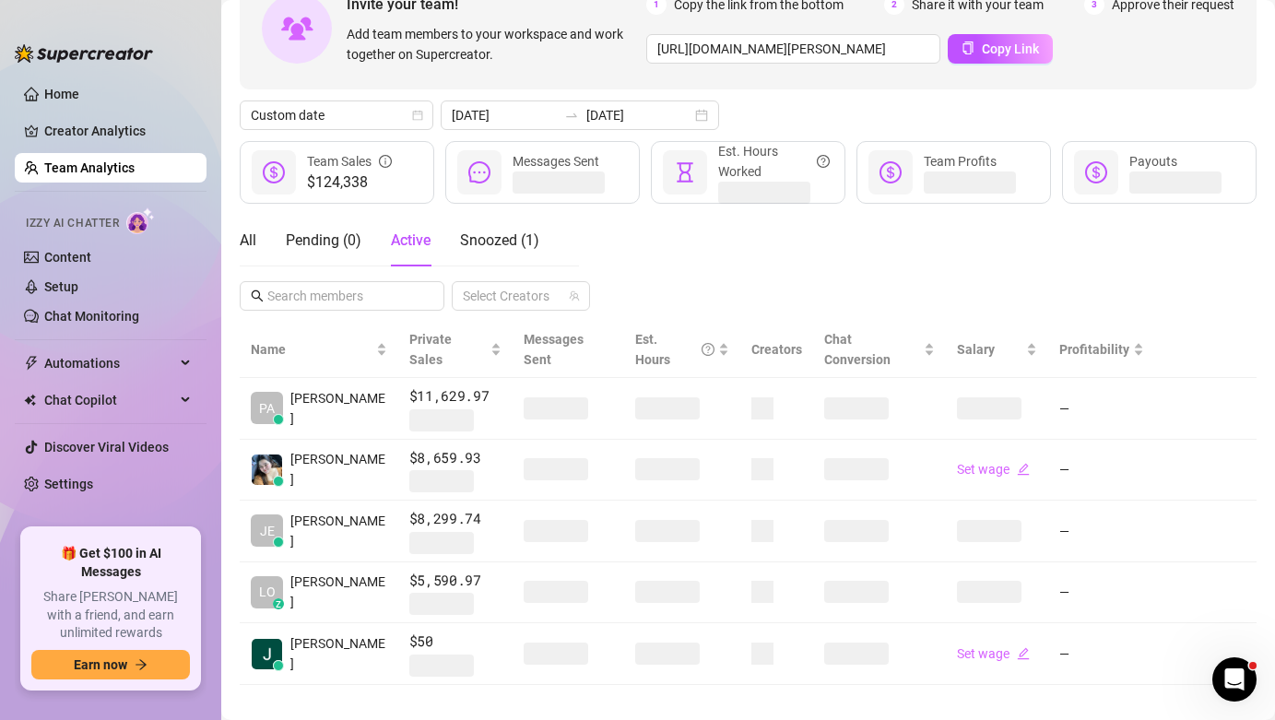
click at [106, 501] on ul "Home Creator Analytics Team Analytics Izzy AI Chatter Content Setup Chat Monito…" at bounding box center [111, 296] width 192 height 449
click at [93, 478] on link "Settings" at bounding box center [68, 484] width 49 height 15
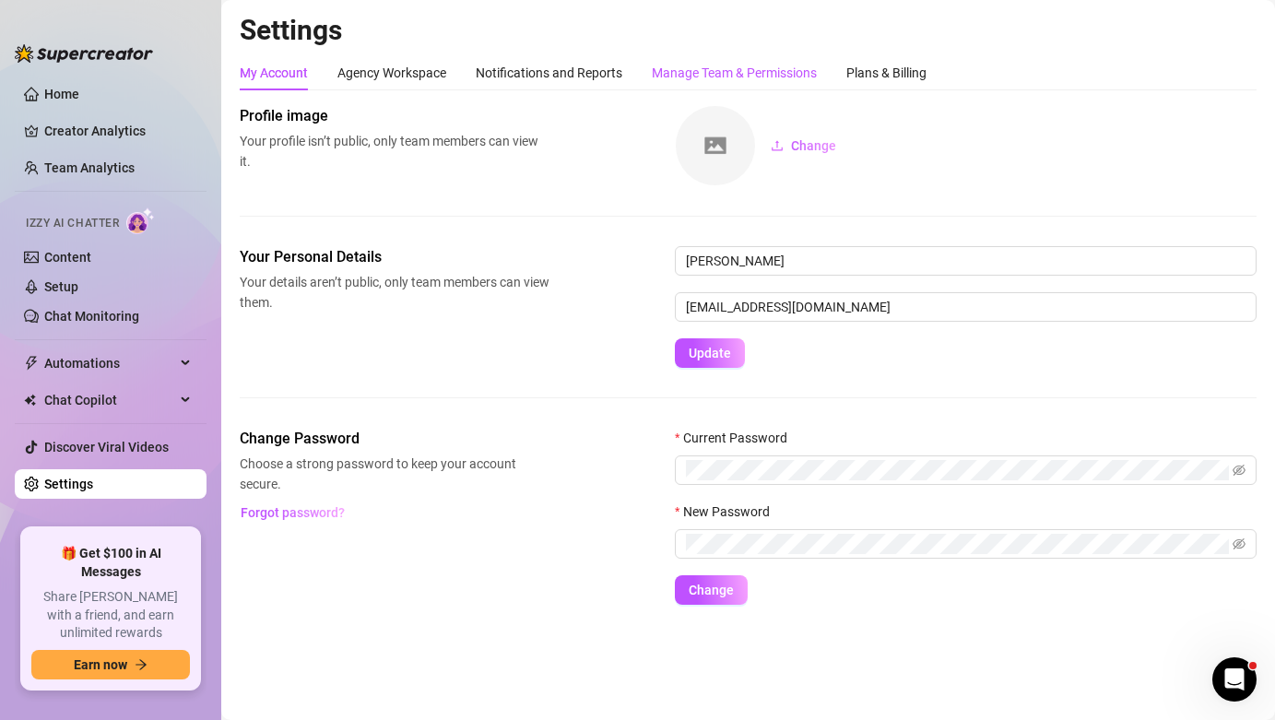
click at [748, 75] on div "Manage Team & Permissions" at bounding box center [734, 73] width 165 height 20
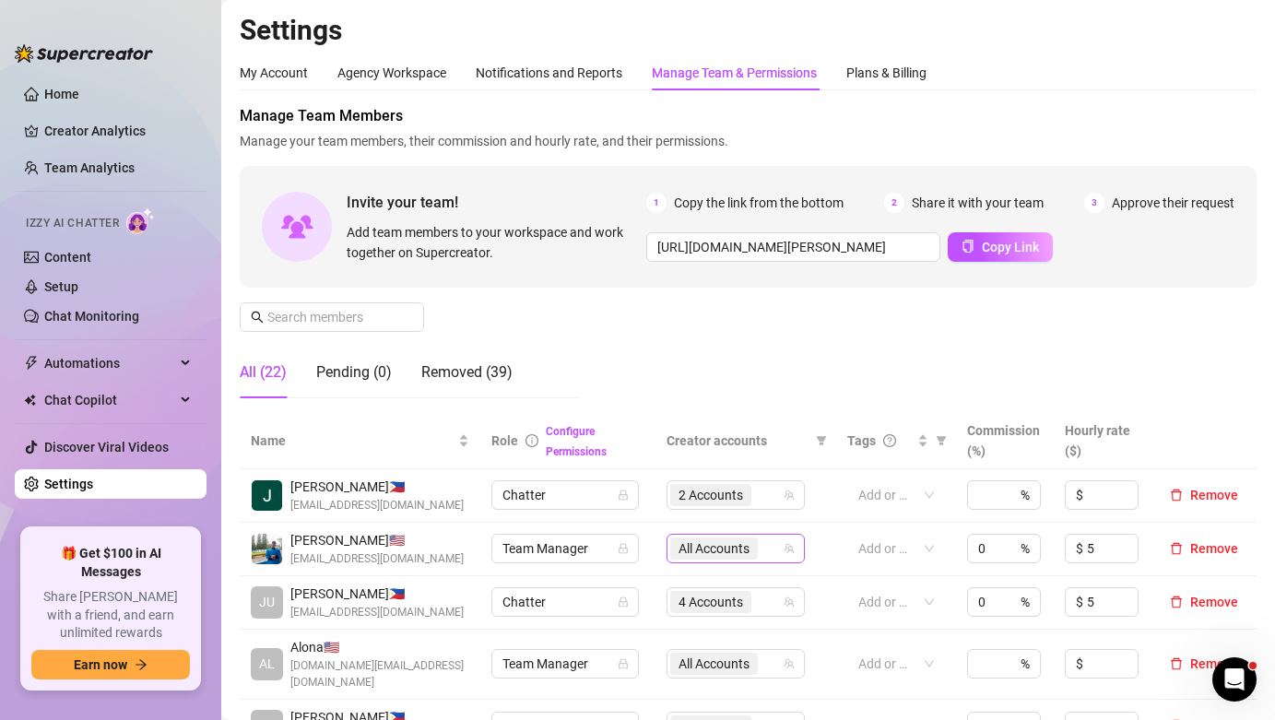
click at [737, 549] on span "All Accounts" at bounding box center [713, 548] width 71 height 20
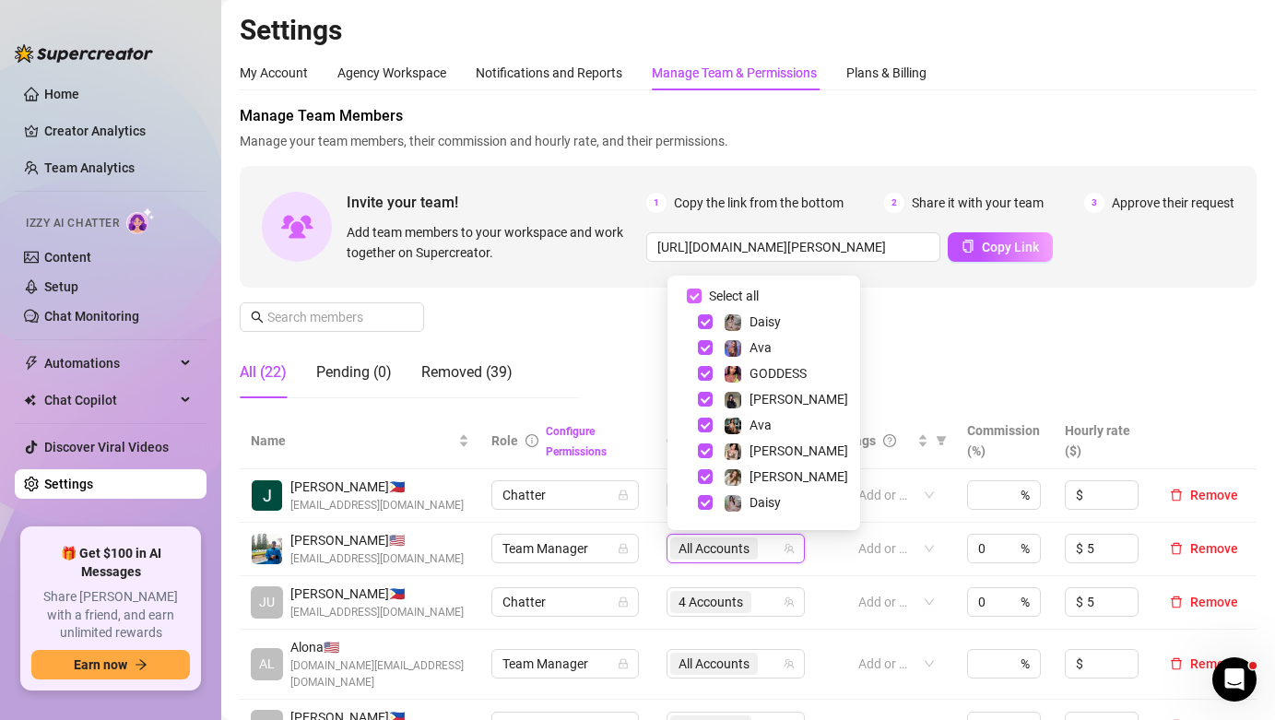
click at [742, 292] on span "Select all" at bounding box center [733, 296] width 65 height 20
click at [701, 292] on input "Select all" at bounding box center [694, 296] width 15 height 15
checkbox input "false"
click at [907, 324] on div "Manage Team Members Manage your team members, their commission and hourly rate,…" at bounding box center [748, 259] width 1017 height 308
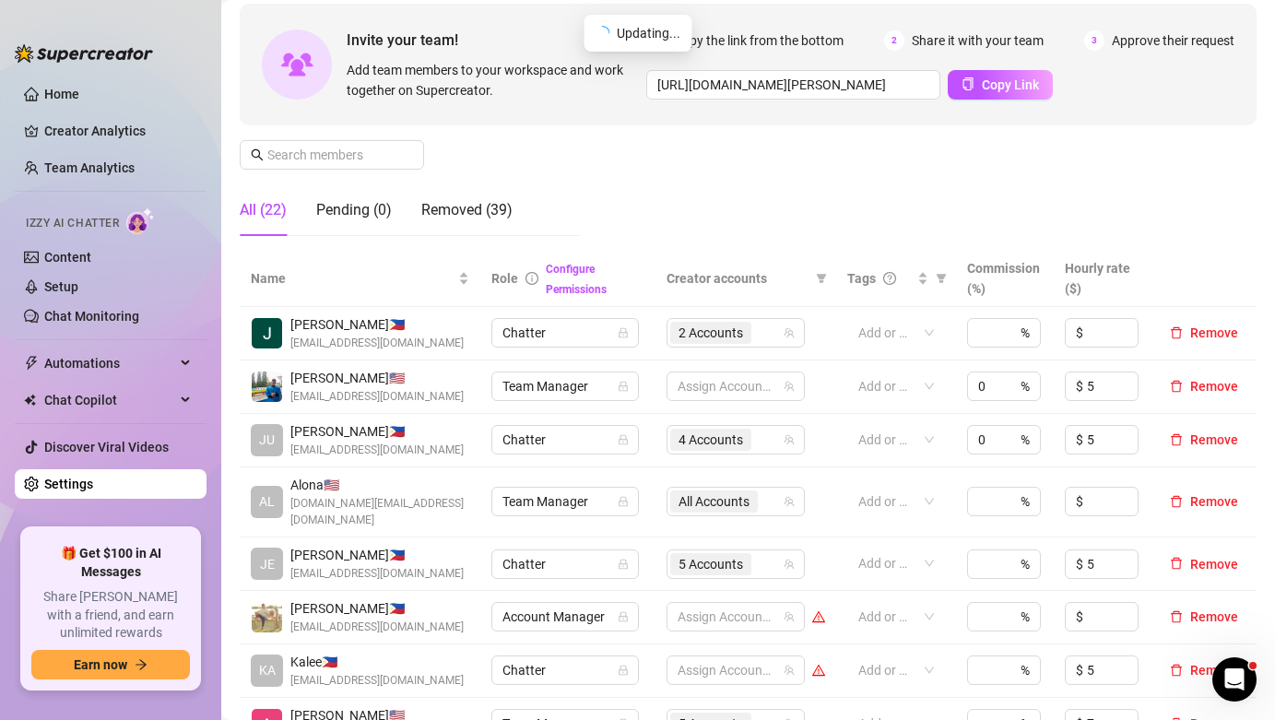
scroll to position [168, 0]
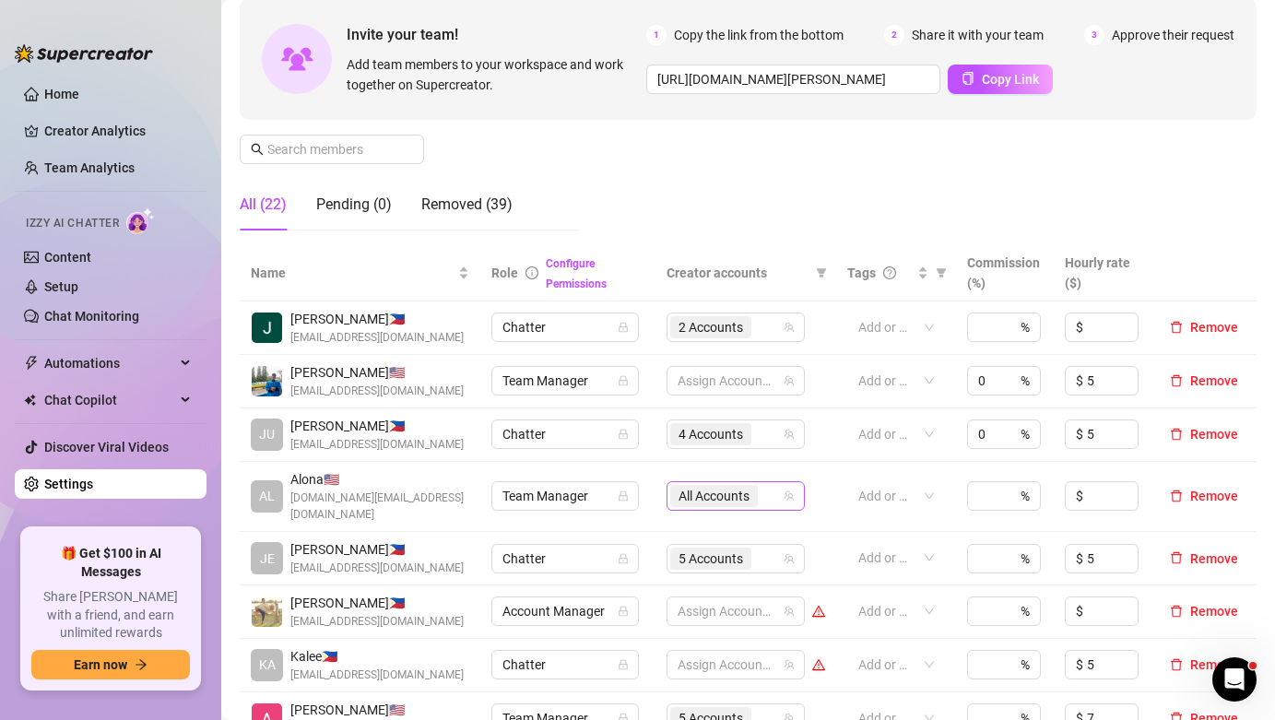
click at [732, 486] on span "All Accounts" at bounding box center [713, 496] width 71 height 20
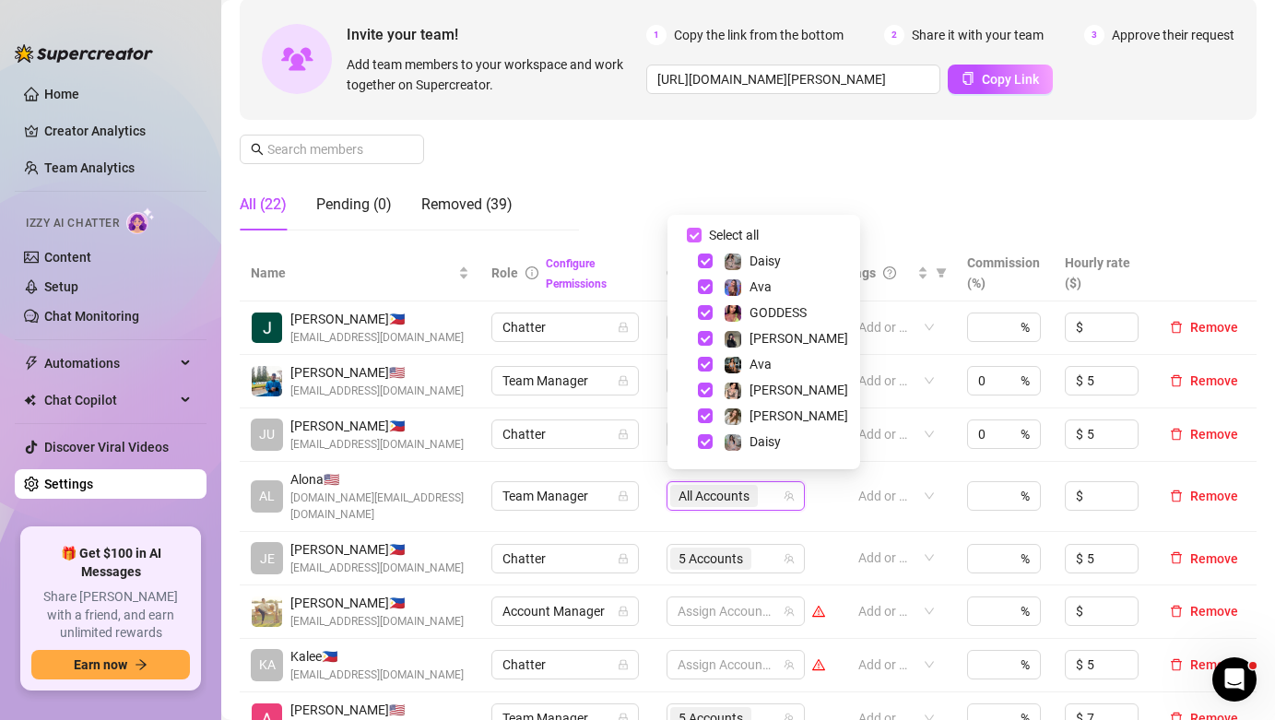
click at [733, 230] on span "Select all" at bounding box center [733, 235] width 65 height 20
click at [701, 230] on input "Select all" at bounding box center [694, 235] width 15 height 15
checkbox input "false"
click at [776, 202] on div "Manage Team Members Manage your team members, their commission and hourly rate,…" at bounding box center [748, 91] width 1017 height 308
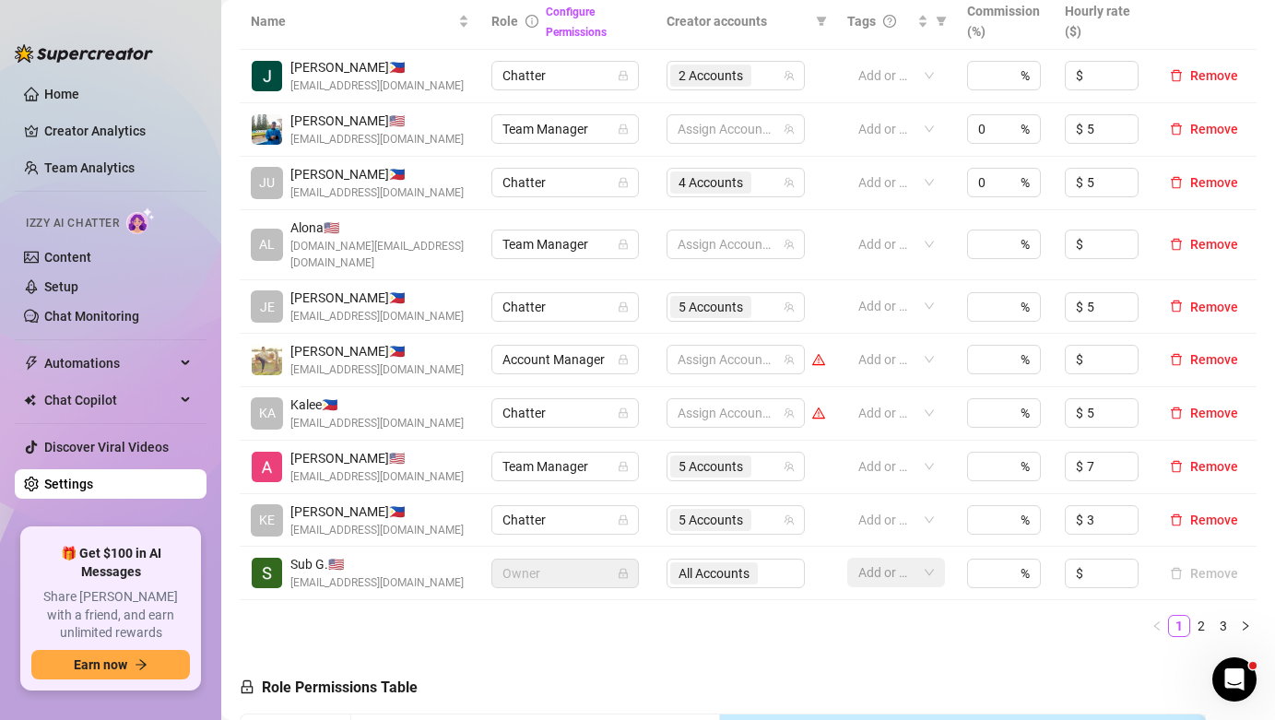
scroll to position [447, 0]
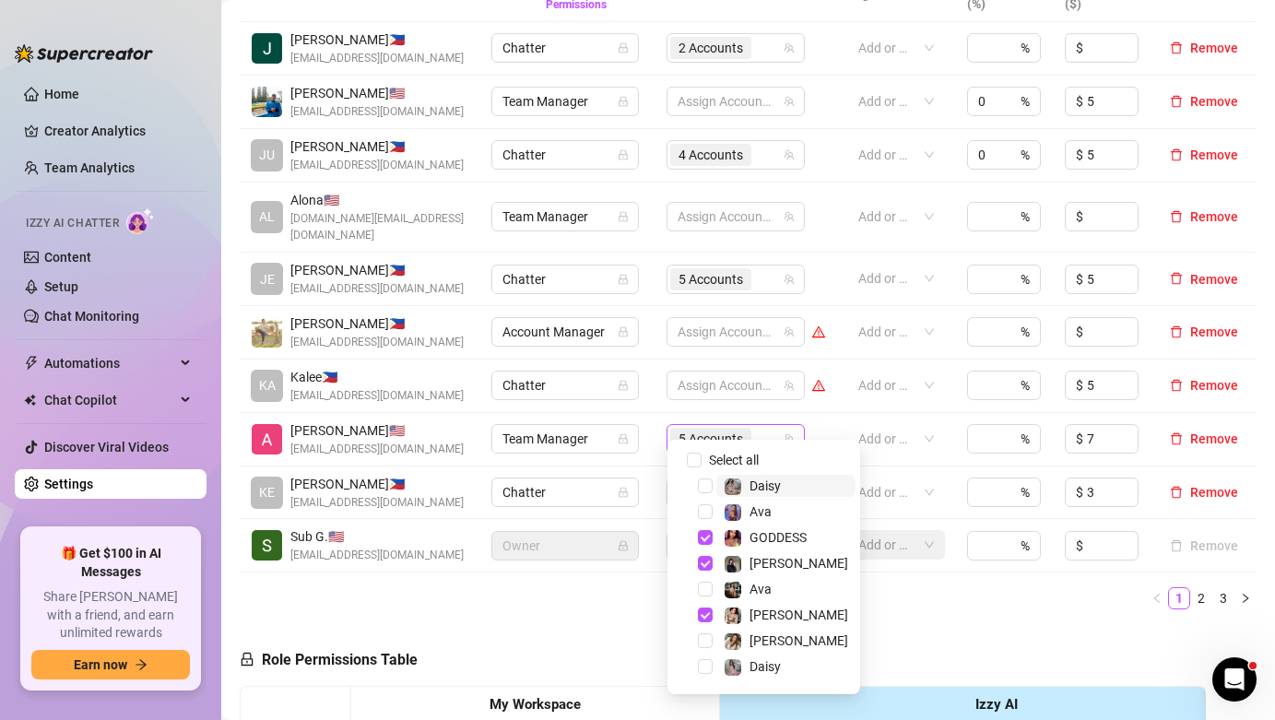
click at [743, 429] on span "5 Accounts" at bounding box center [710, 439] width 65 height 20
click at [736, 462] on span "Select all" at bounding box center [733, 460] width 65 height 20
click at [701, 462] on input "Select all" at bounding box center [694, 460] width 15 height 15
click at [736, 462] on span "Select all" at bounding box center [733, 460] width 65 height 20
click at [701, 462] on input "Select all" at bounding box center [694, 460] width 15 height 15
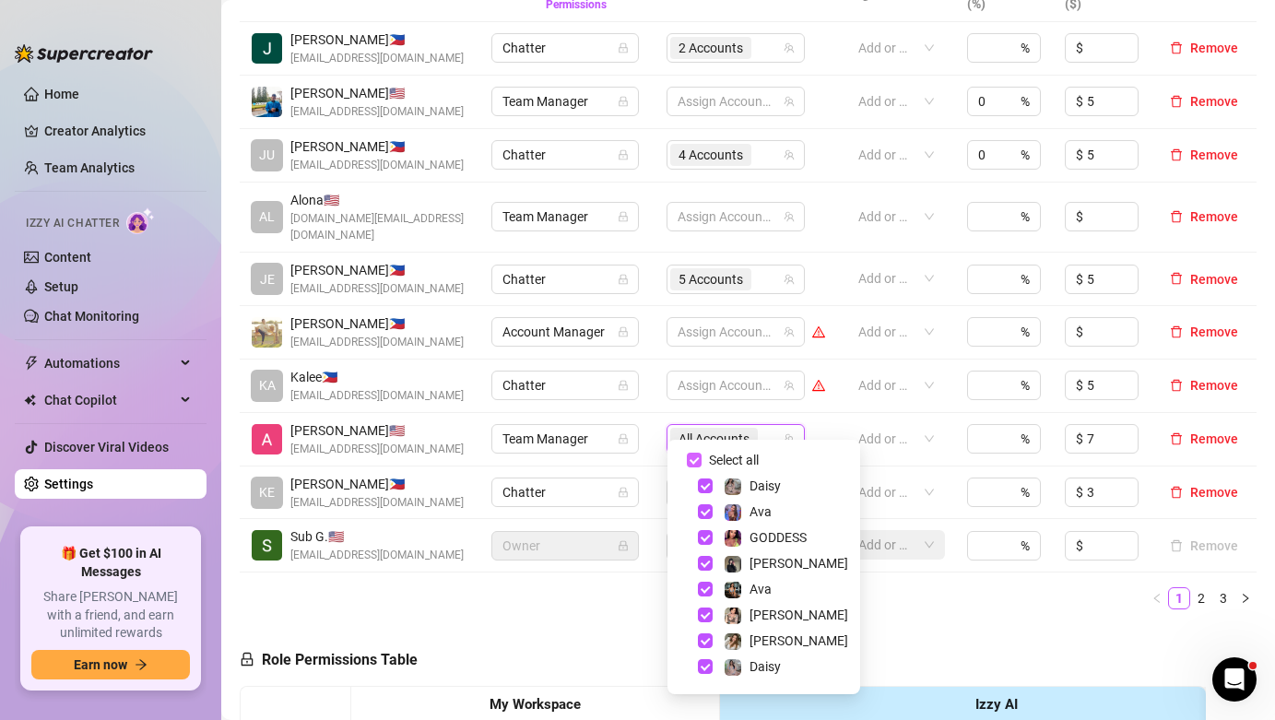
checkbox input "false"
click at [873, 587] on ul "1 2 3" at bounding box center [748, 598] width 1017 height 22
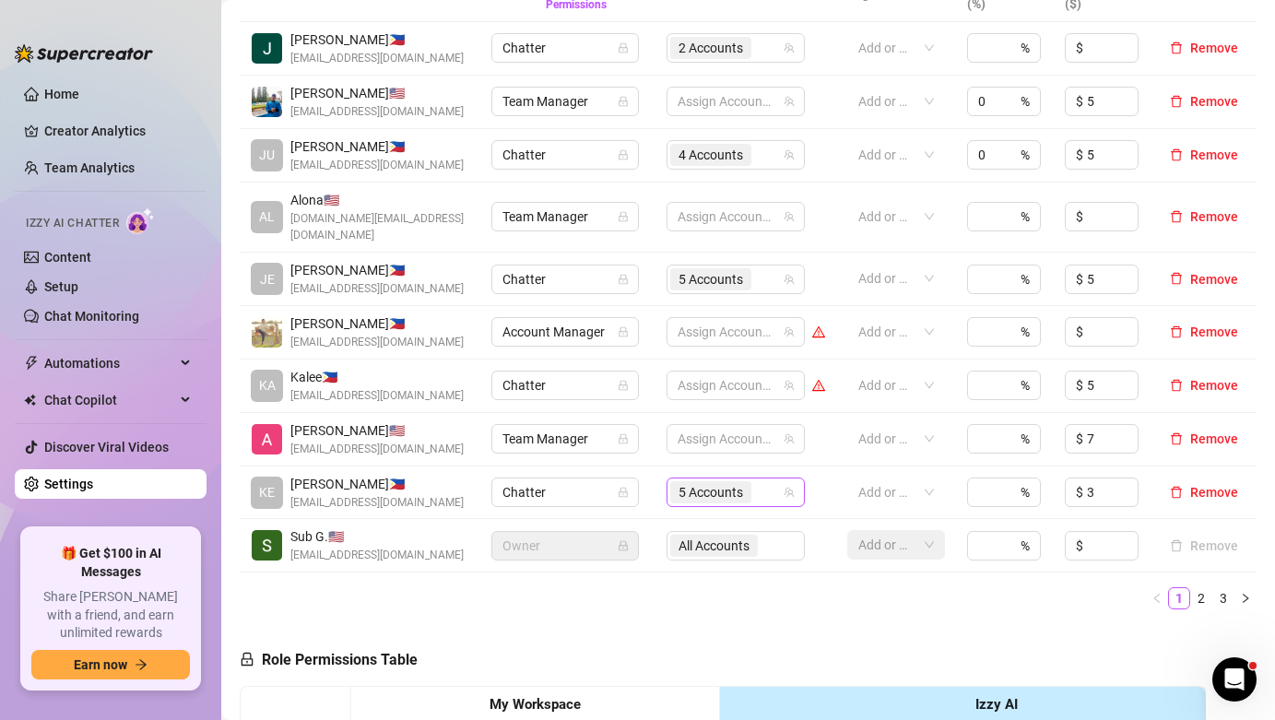
click at [746, 481] on span "5 Accounts" at bounding box center [710, 492] width 81 height 22
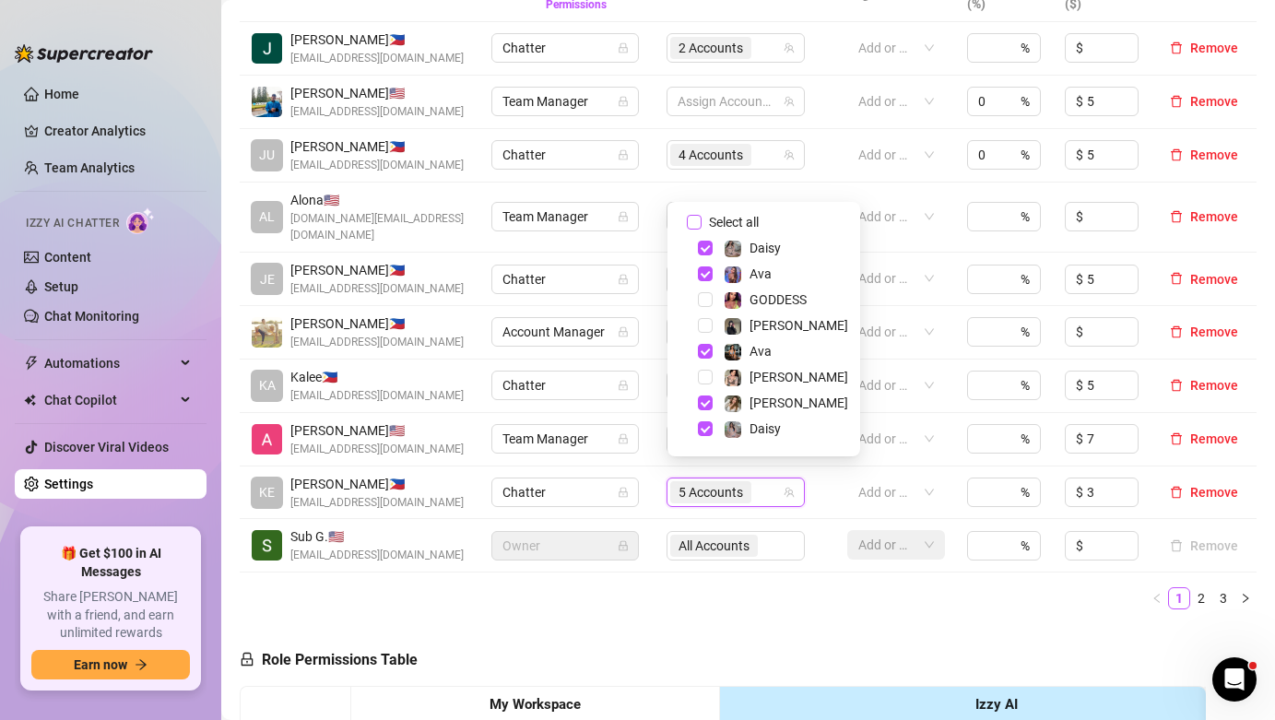
click at [688, 222] on input "Select all" at bounding box center [694, 222] width 15 height 15
checkbox input "false"
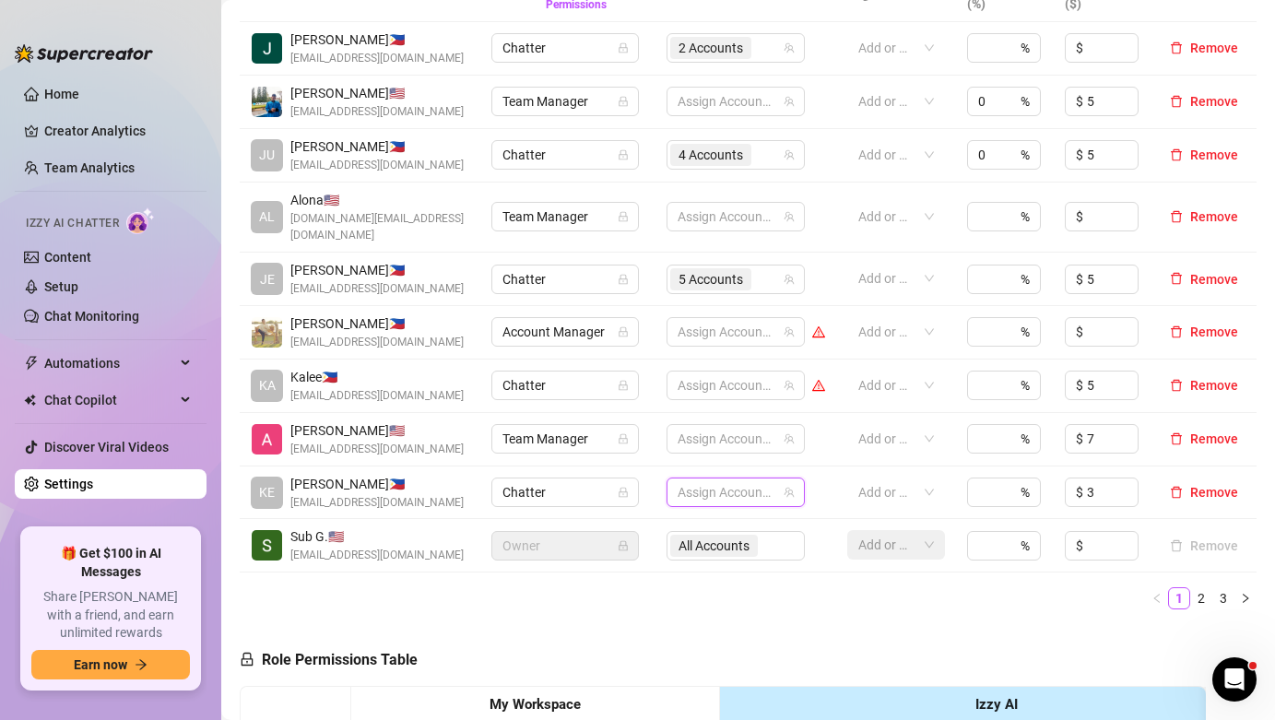
click at [812, 587] on ul "1 2 3" at bounding box center [748, 598] width 1017 height 22
click at [1196, 588] on link "2" at bounding box center [1201, 598] width 20 height 20
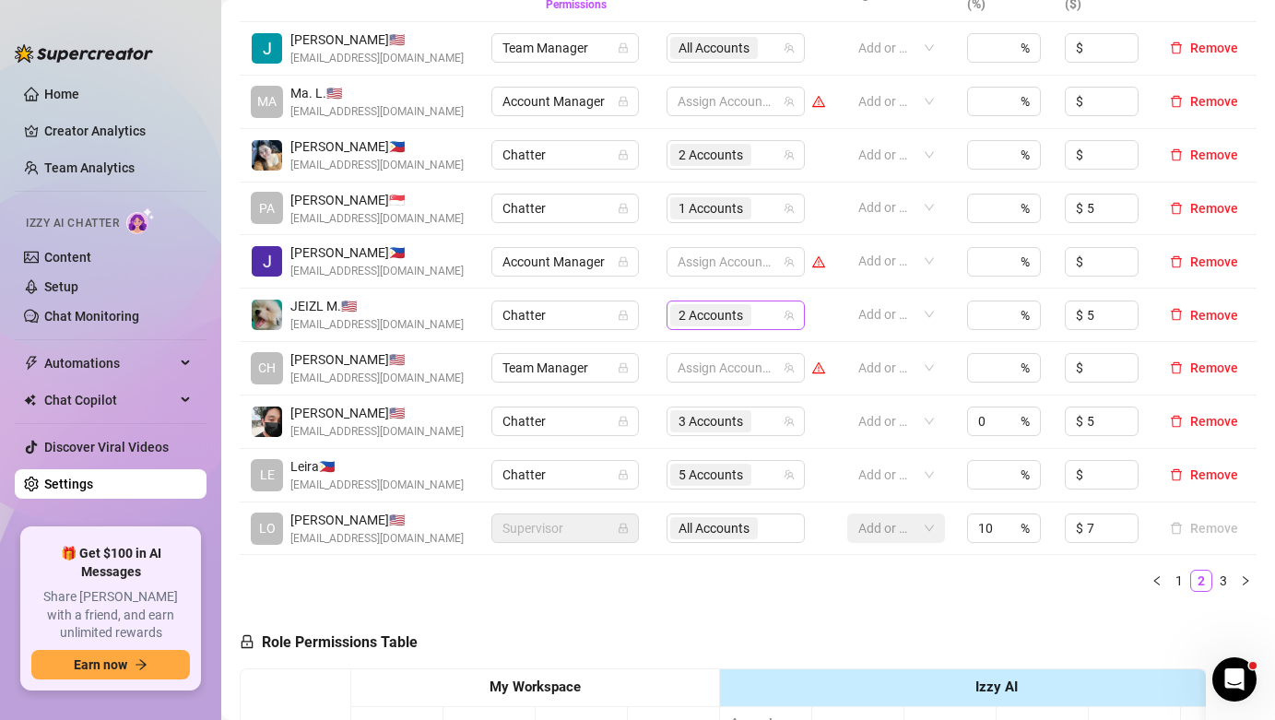
click at [726, 321] on span "2 Accounts" at bounding box center [710, 315] width 65 height 20
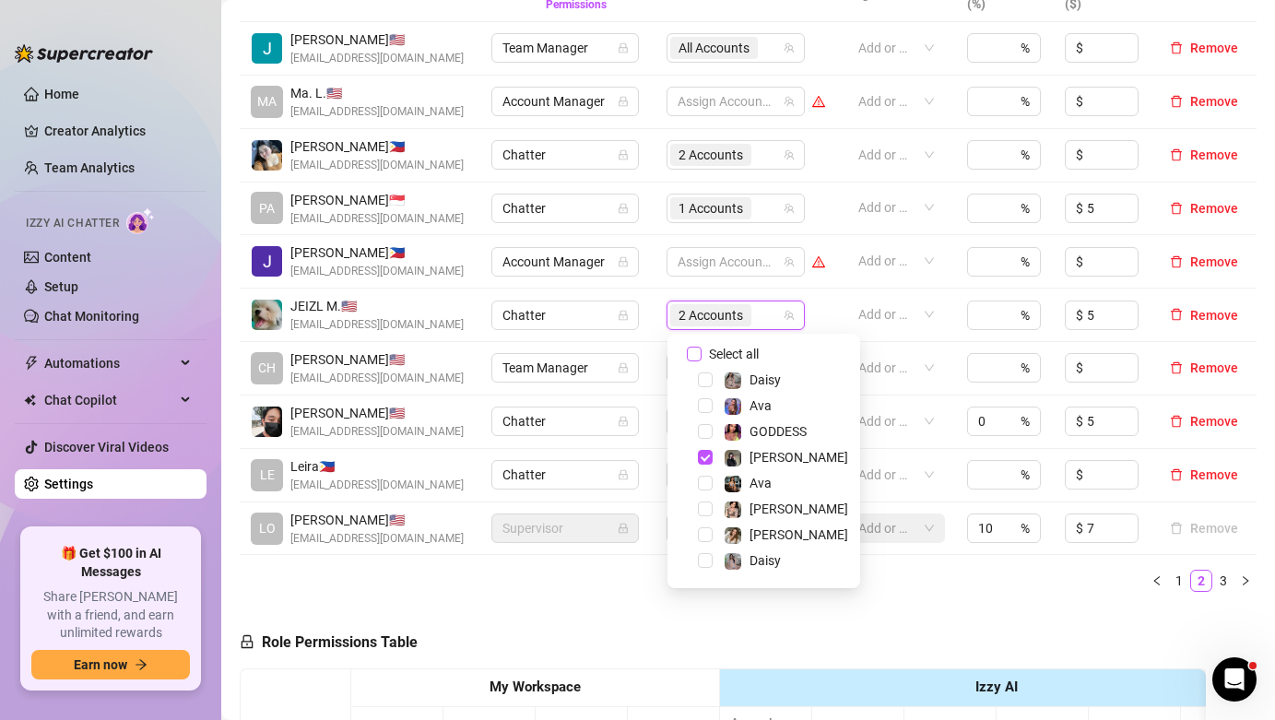
click at [733, 356] on span "Select all" at bounding box center [733, 354] width 65 height 20
click at [701, 356] on input "Select all" at bounding box center [694, 354] width 15 height 15
click at [733, 356] on span "Select all" at bounding box center [733, 354] width 65 height 20
click at [701, 356] on input "Select all" at bounding box center [694, 354] width 15 height 15
checkbox input "false"
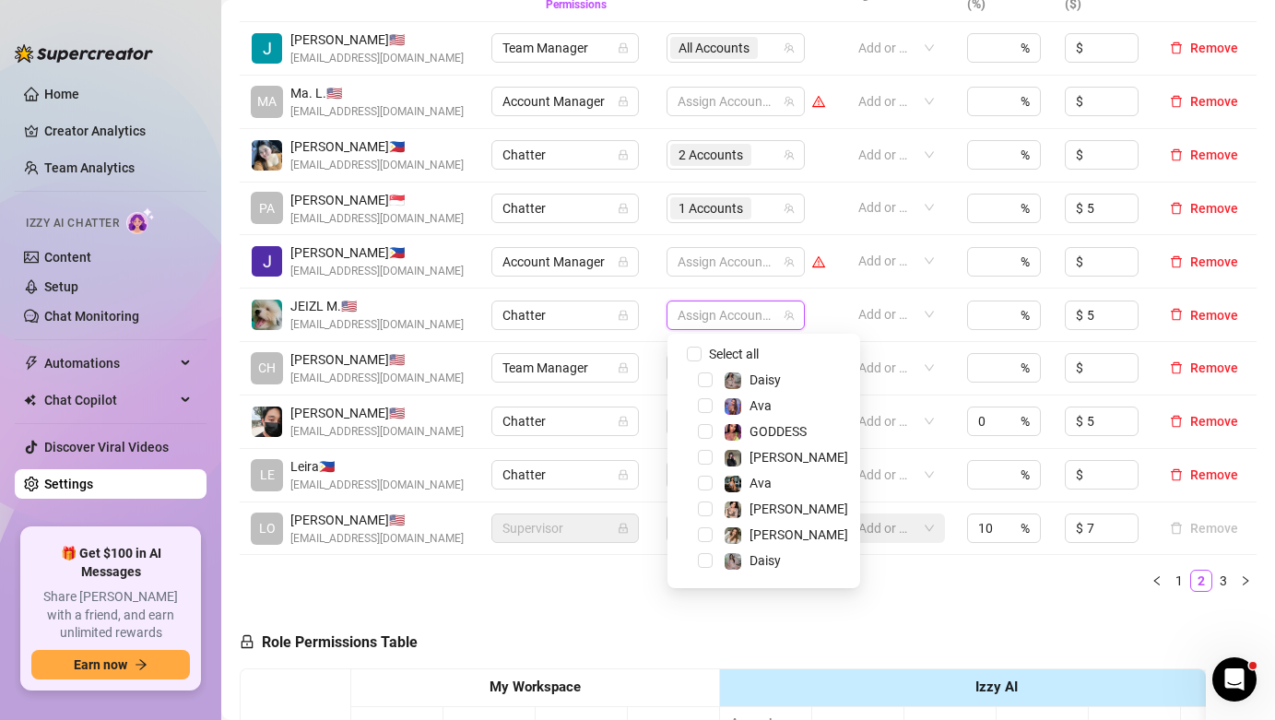
click at [836, 314] on td "Add or enter new" at bounding box center [896, 315] width 120 height 53
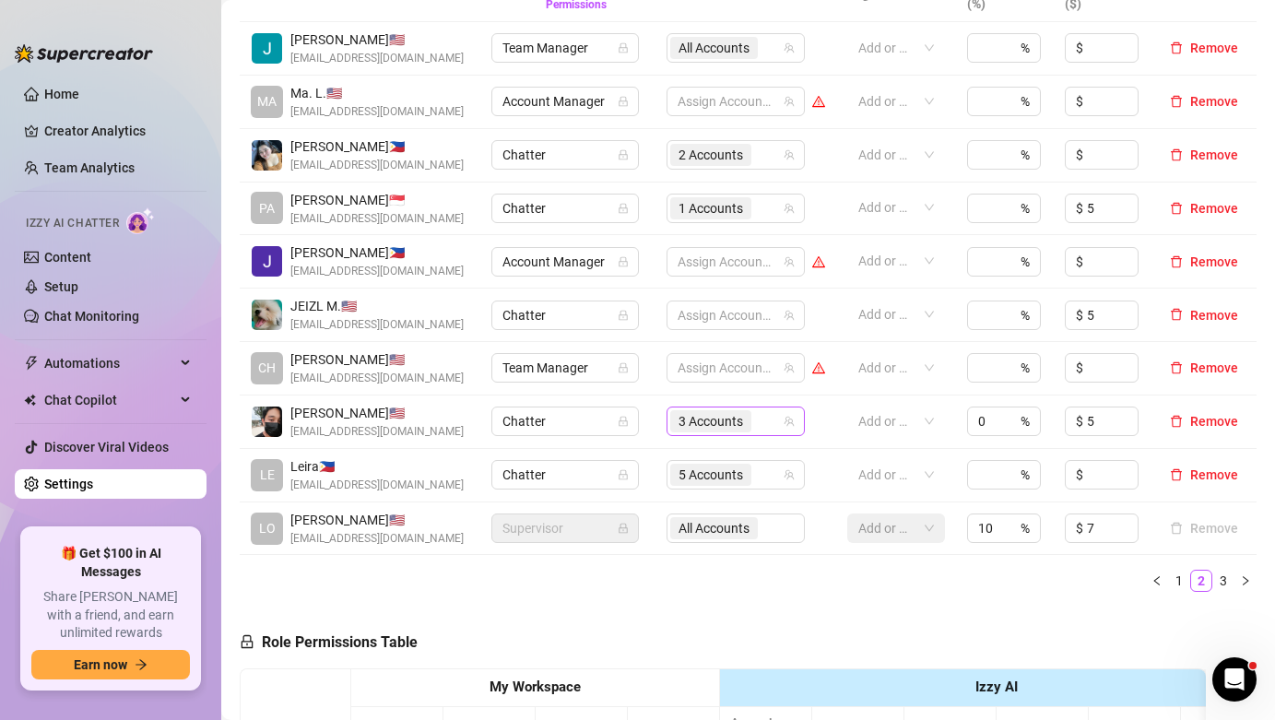
click at [742, 431] on span "3 Accounts" at bounding box center [710, 421] width 65 height 20
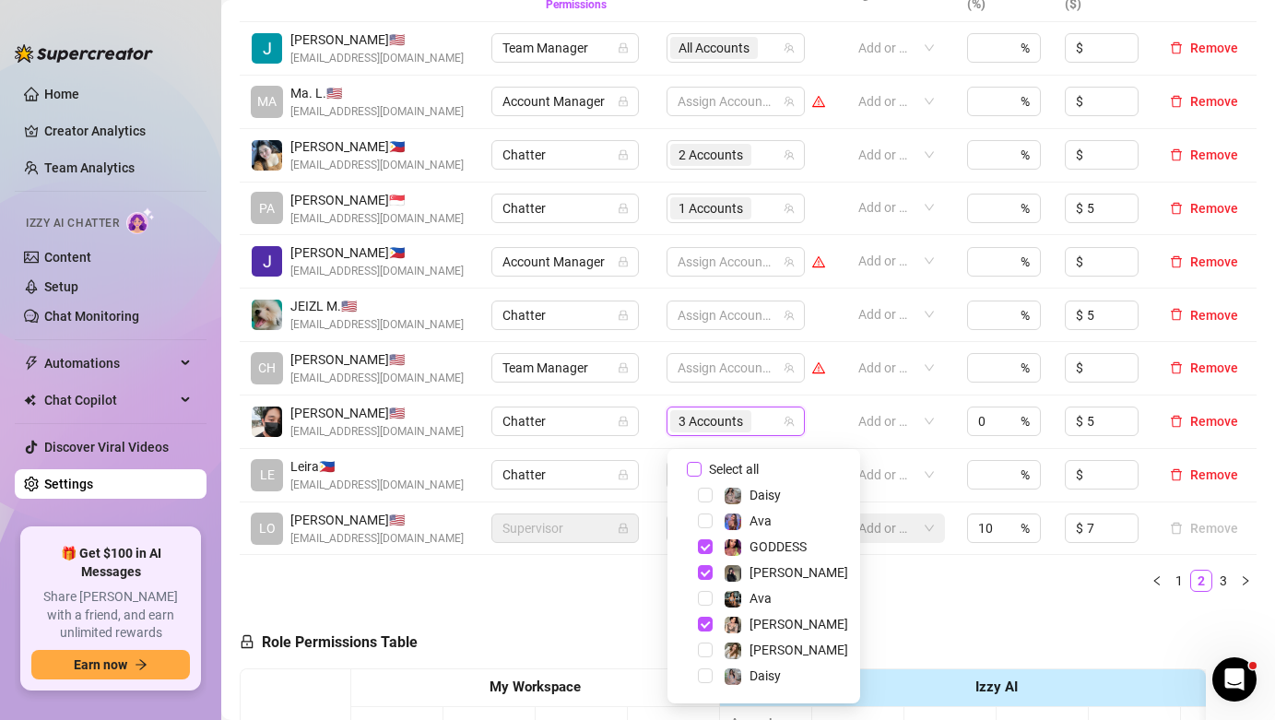
click at [732, 472] on span "Select all" at bounding box center [733, 469] width 65 height 20
click at [701, 472] on input "Select all" at bounding box center [694, 469] width 15 height 15
click at [732, 472] on span "Select all" at bounding box center [733, 469] width 65 height 20
click at [701, 472] on input "Select all" at bounding box center [694, 469] width 15 height 15
checkbox input "false"
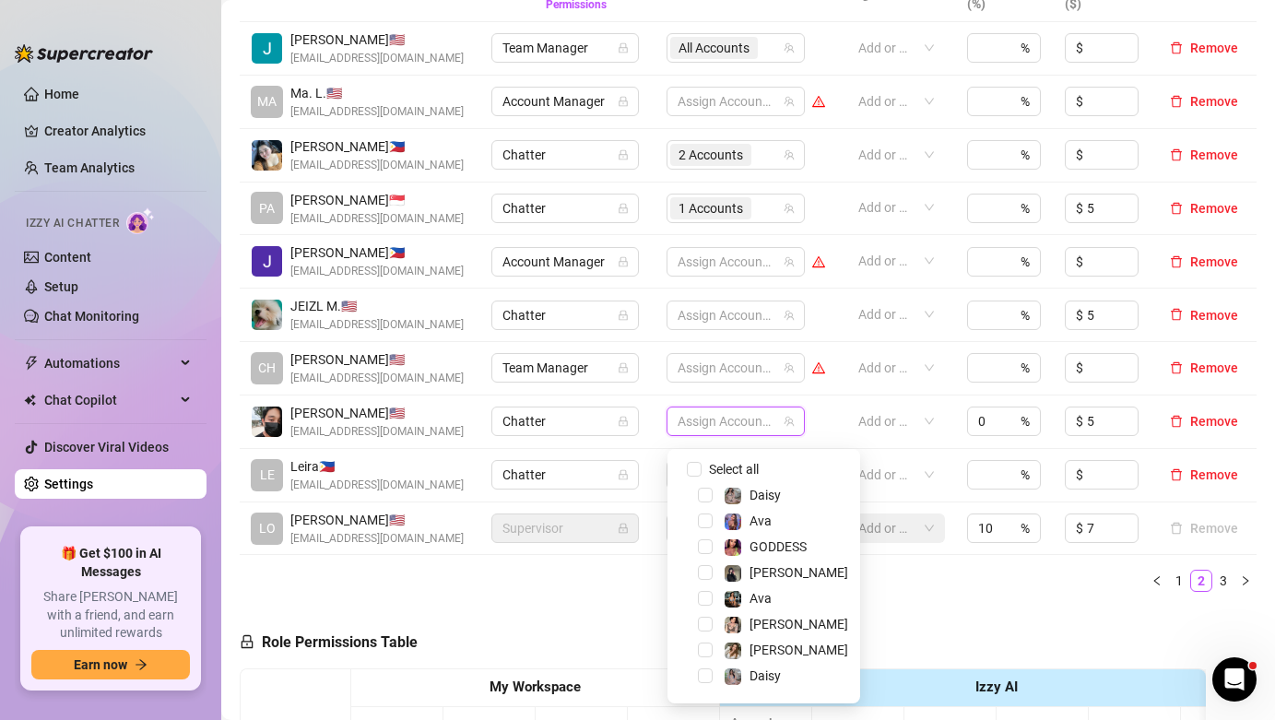
click at [825, 449] on td "Assign Accounts" at bounding box center [745, 421] width 181 height 53
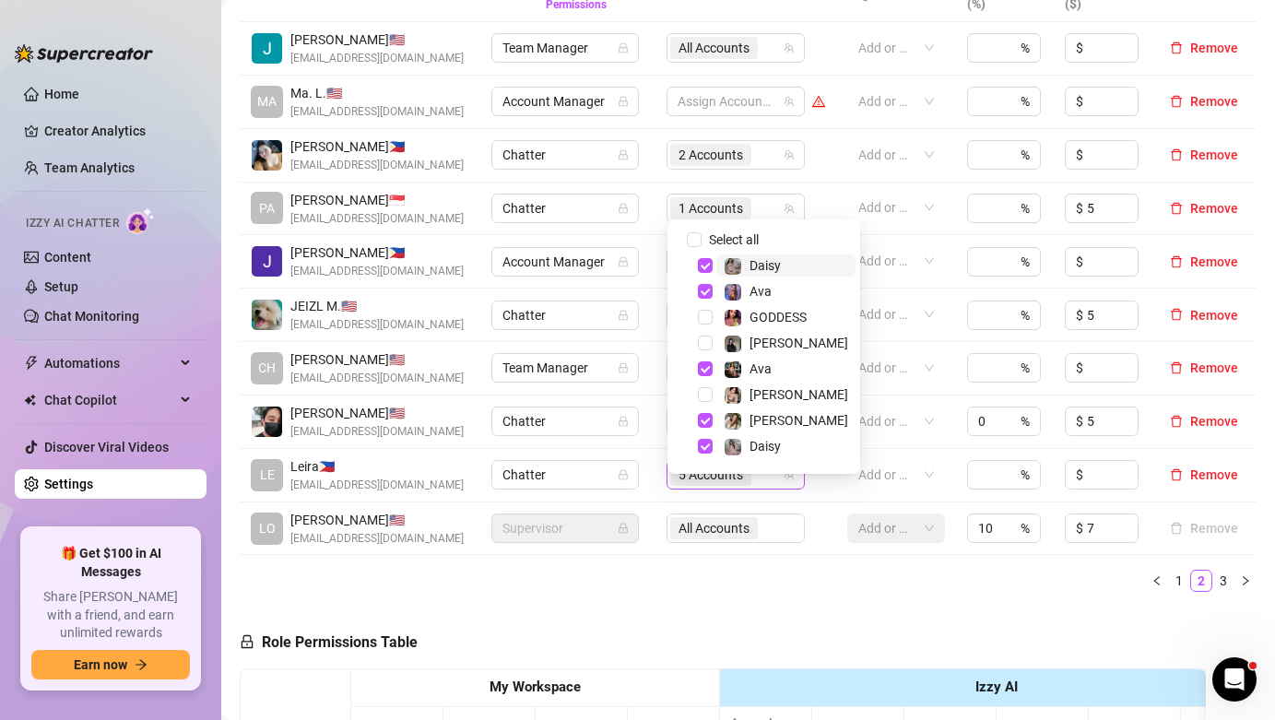
click at [739, 485] on span "5 Accounts" at bounding box center [710, 475] width 65 height 20
click at [739, 230] on span "Select all" at bounding box center [733, 240] width 65 height 20
click at [701, 232] on input "Select all" at bounding box center [694, 239] width 15 height 15
click at [739, 230] on span "Select all" at bounding box center [733, 240] width 65 height 20
click at [701, 232] on input "Select all" at bounding box center [694, 239] width 15 height 15
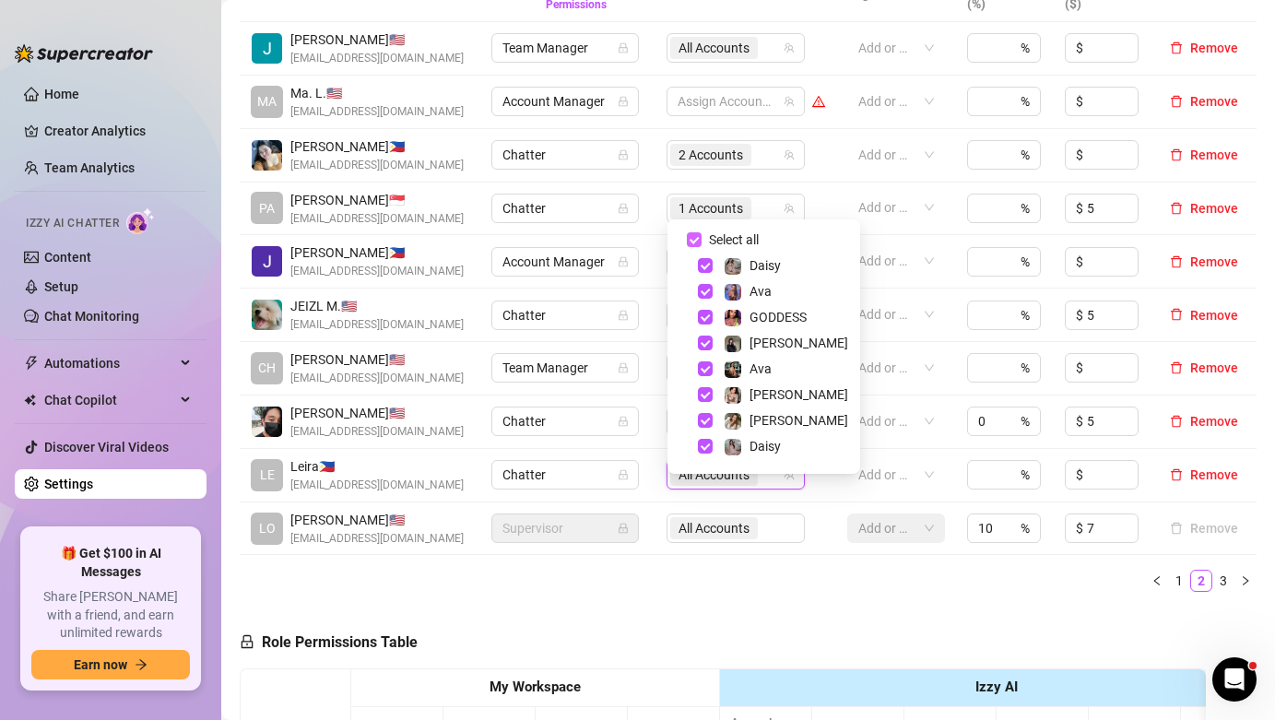
checkbox input "false"
click at [761, 43] on div "All Accounts" at bounding box center [715, 48] width 91 height 26
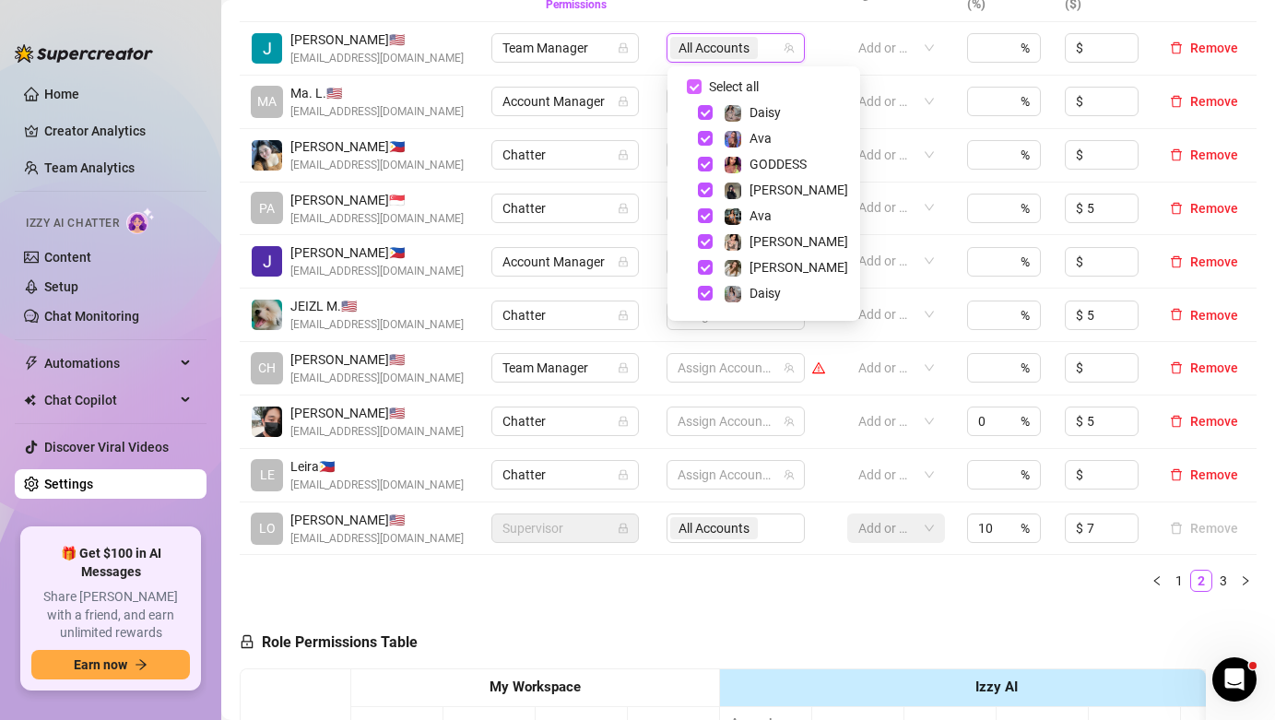
click at [742, 88] on span "Select all" at bounding box center [733, 87] width 65 height 20
click at [701, 88] on input "Select all" at bounding box center [694, 86] width 15 height 15
click at [742, 88] on span "Select all" at bounding box center [733, 87] width 65 height 20
click at [701, 88] on input "Select all" at bounding box center [694, 86] width 15 height 15
click at [745, 88] on span "Select all" at bounding box center [733, 87] width 65 height 20
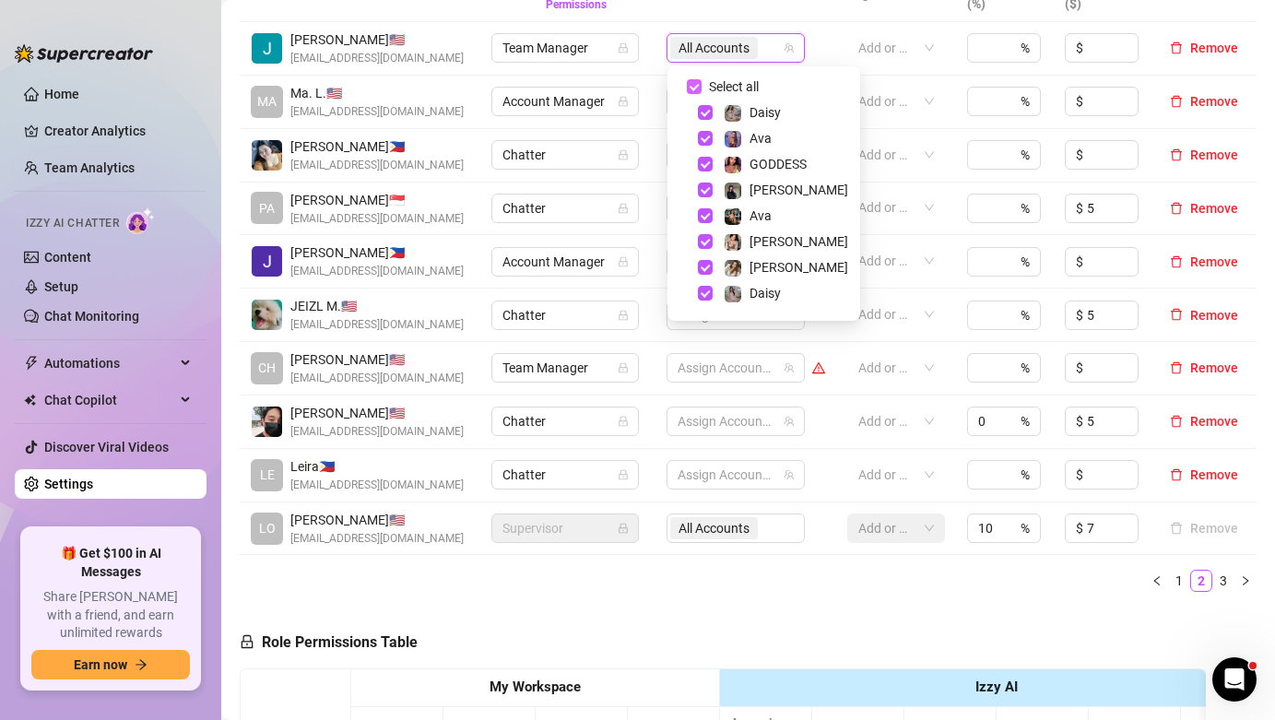
click at [701, 88] on input "Select all" at bounding box center [694, 86] width 15 height 15
checkbox input "false"
click at [830, 78] on td "Assign Accounts" at bounding box center [745, 102] width 181 height 53
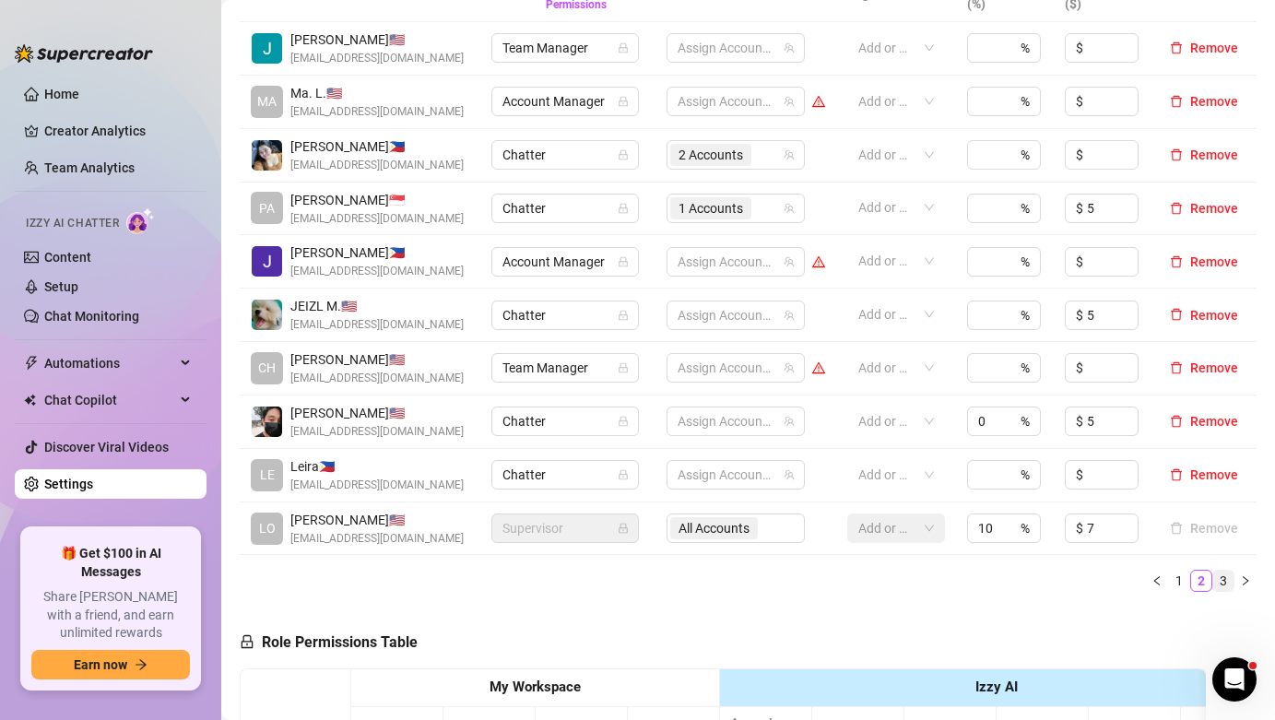
click at [1222, 591] on link "3" at bounding box center [1223, 581] width 20 height 20
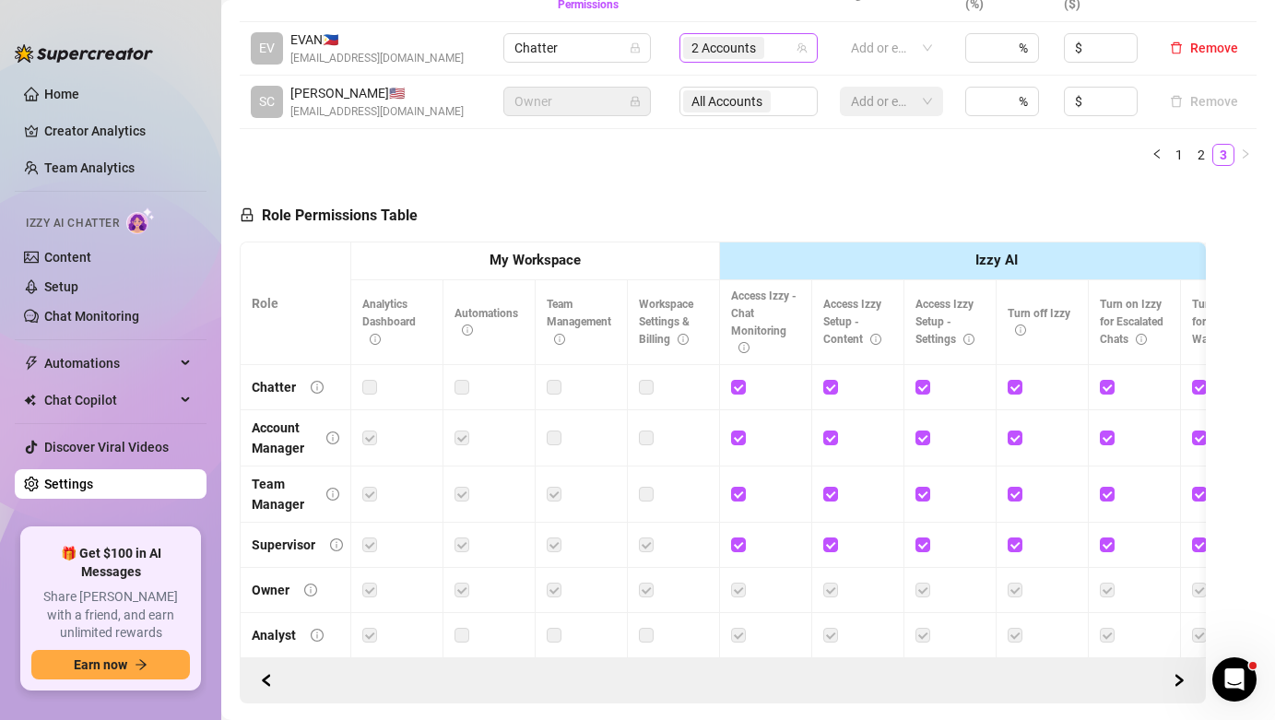
click at [775, 43] on div "2 Accounts" at bounding box center [739, 48] width 112 height 26
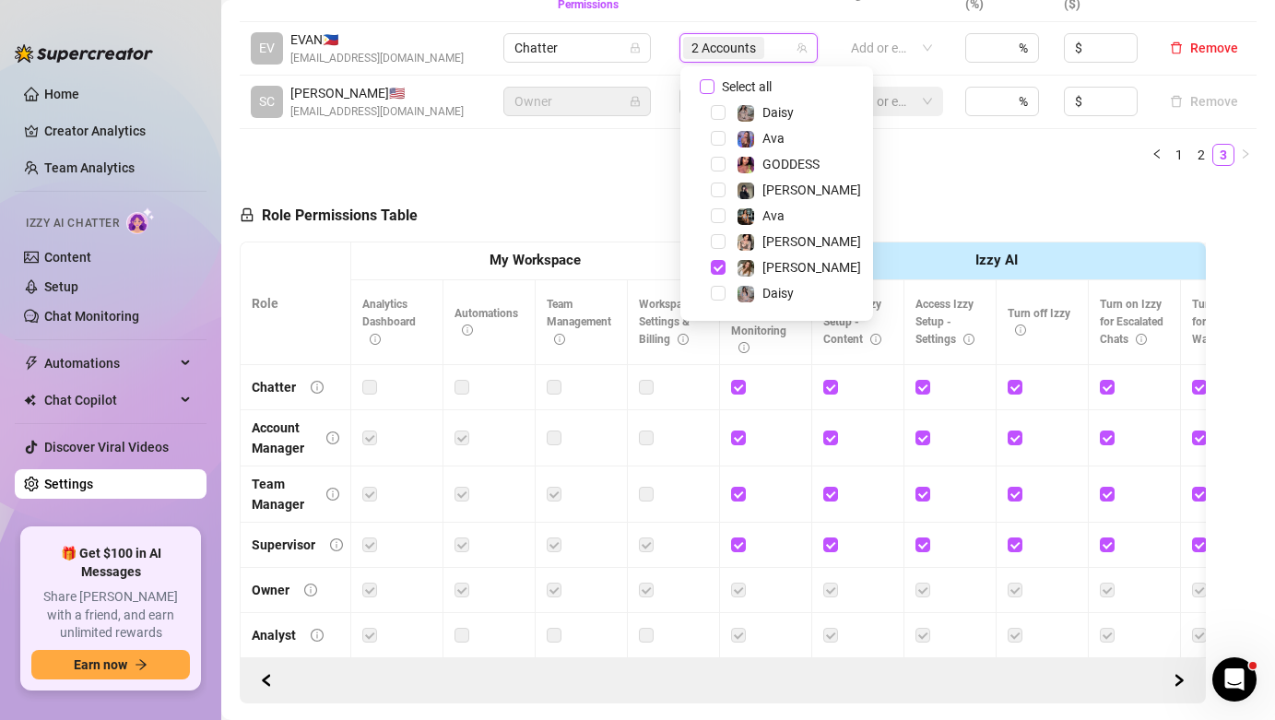
click at [758, 88] on span "Select all" at bounding box center [746, 87] width 65 height 20
click at [714, 88] on input "Select all" at bounding box center [707, 86] width 15 height 15
click at [758, 88] on span "Select all" at bounding box center [746, 87] width 65 height 20
click at [714, 88] on input "Select all" at bounding box center [707, 86] width 15 height 15
checkbox input "false"
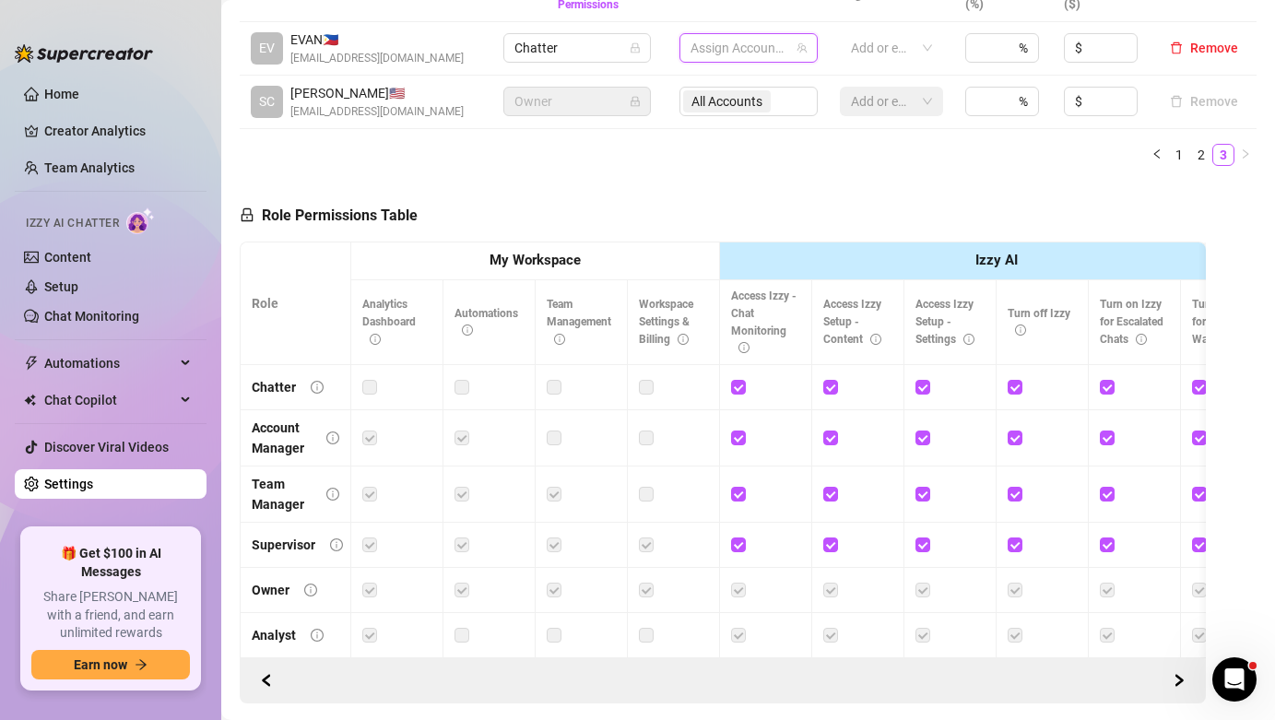
click at [866, 206] on div "Role Permissions Table Role My Workspace Izzy AI OnlyFans Side Menu OnlyFans Ch…" at bounding box center [723, 443] width 966 height 524
